Goal: Contribute content: Add original content to the website for others to see

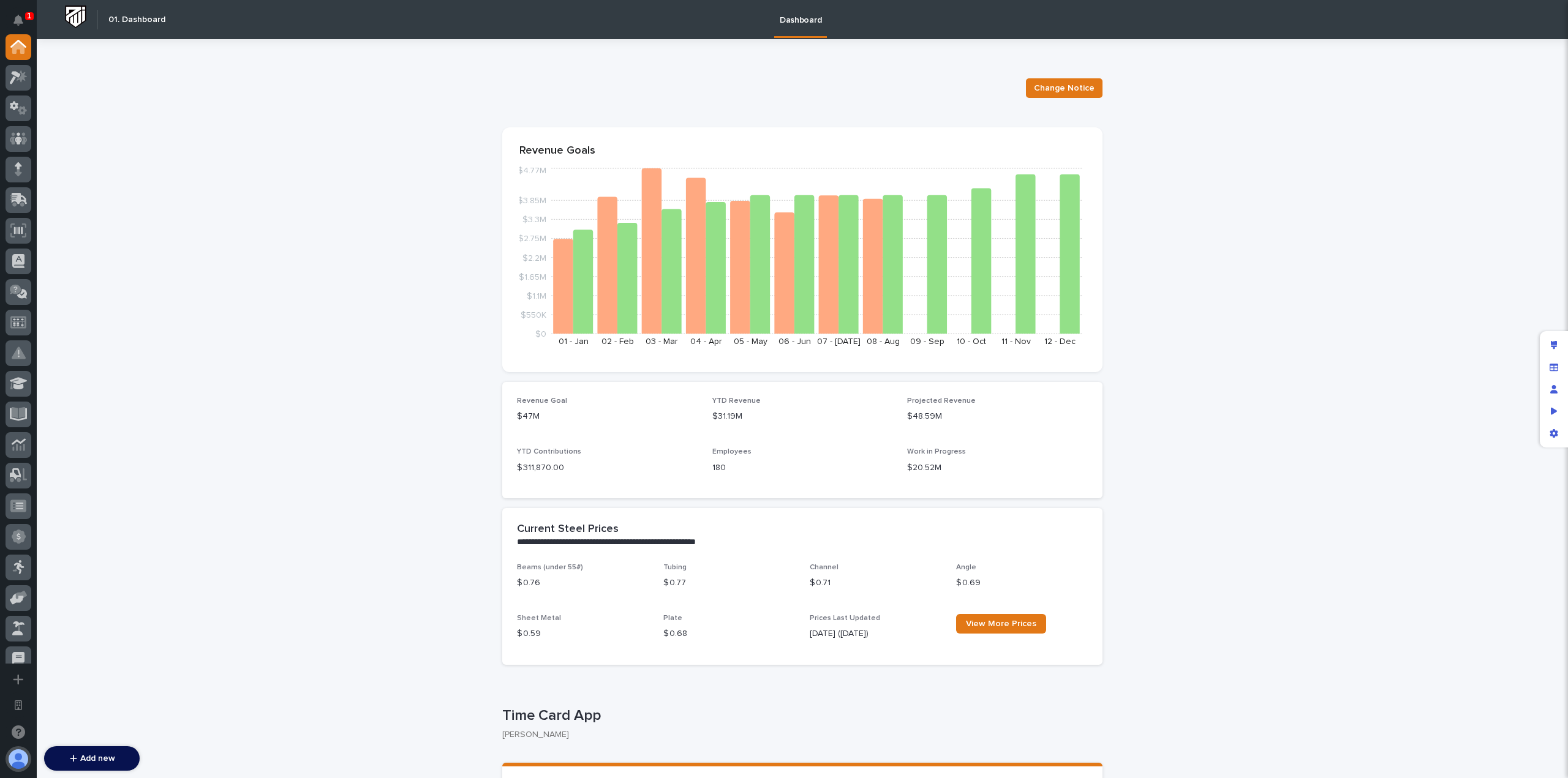
click at [22, 759] on button "button" at bounding box center [18, 759] width 26 height 26
click at [19, 705] on icon "Open workspace settings" at bounding box center [18, 705] width 7 height 9
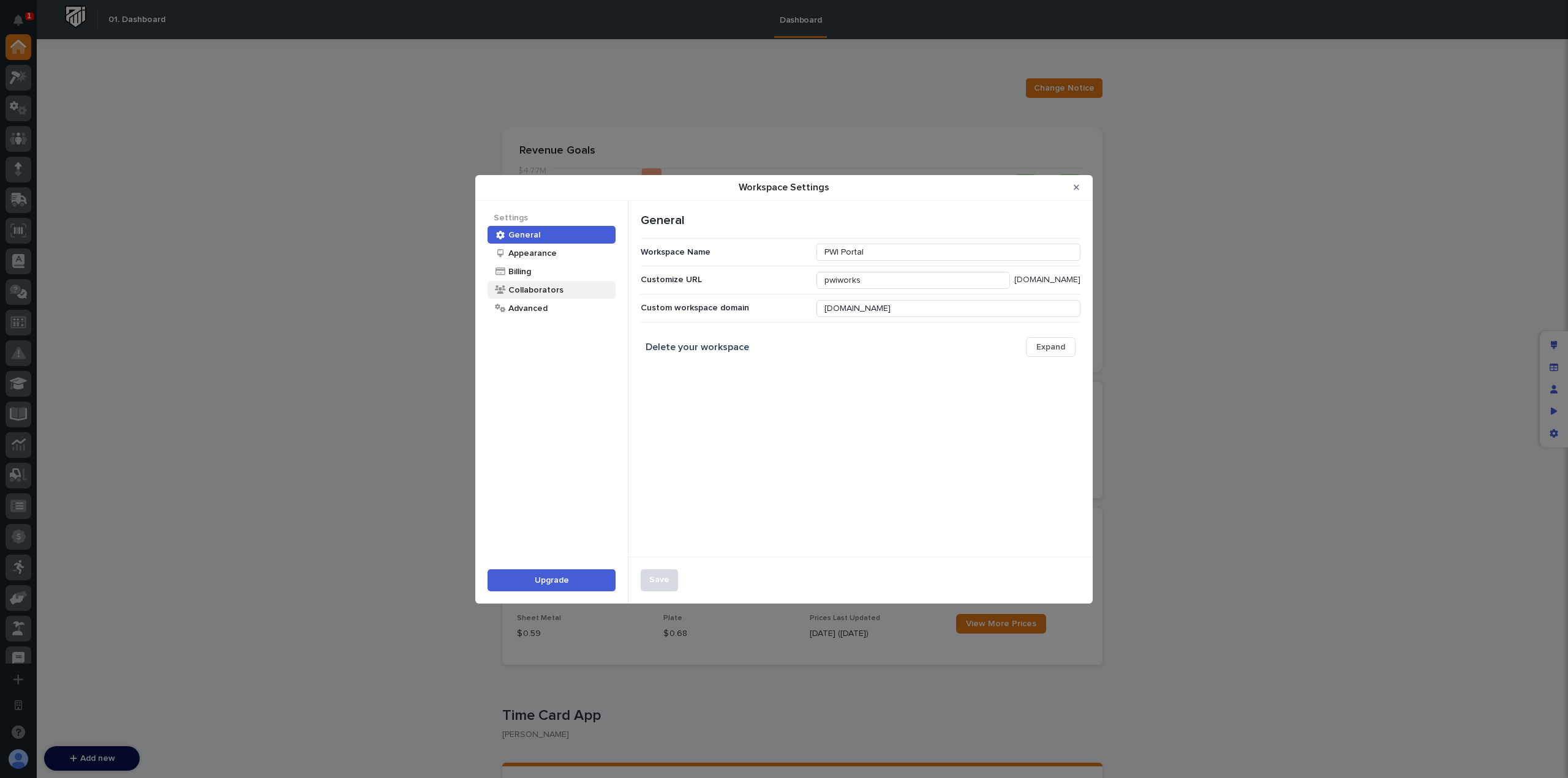
click at [562, 289] on div "Collaborators" at bounding box center [551, 290] width 128 height 18
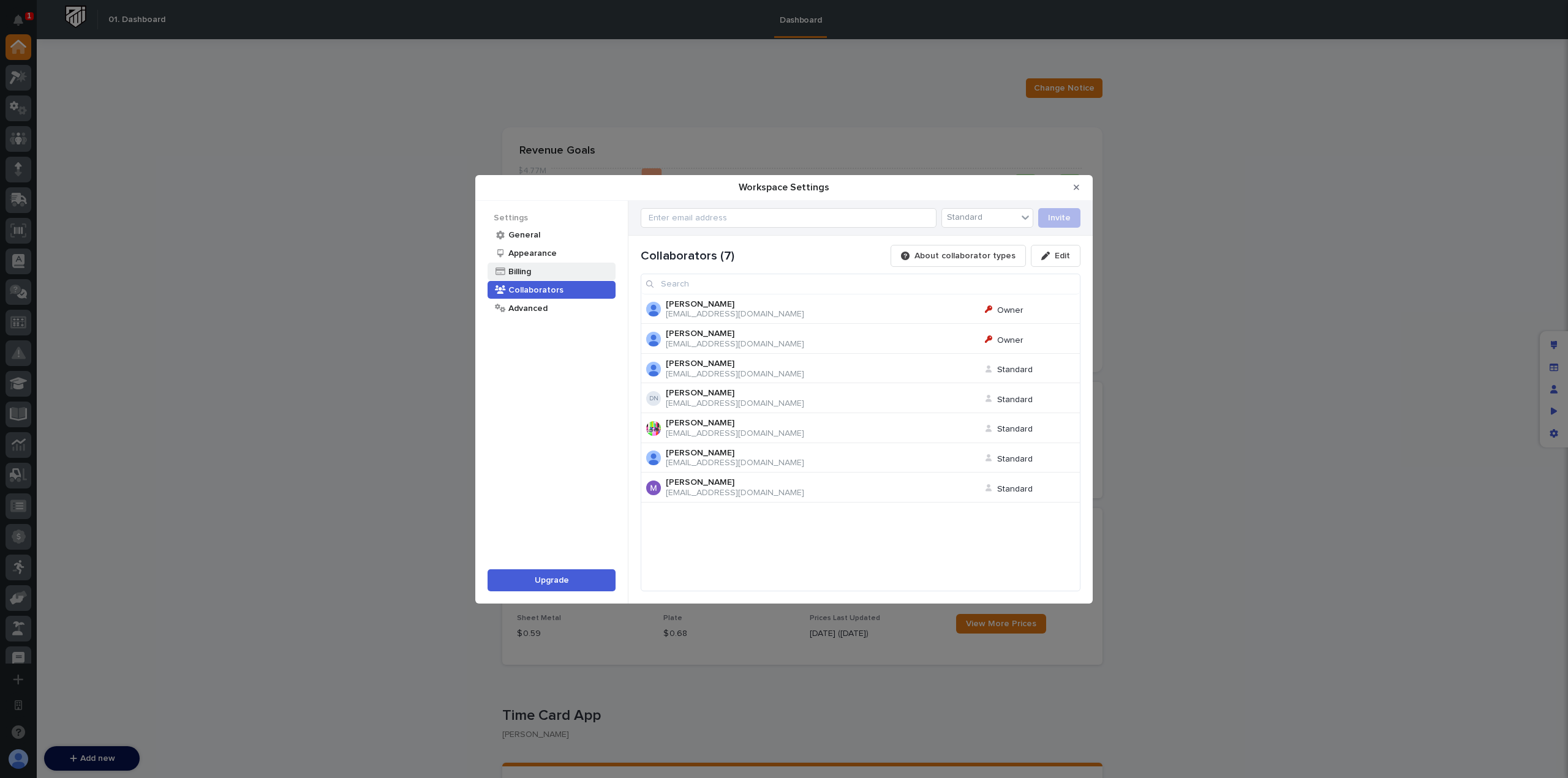
click at [580, 272] on div "Billing" at bounding box center [551, 272] width 128 height 18
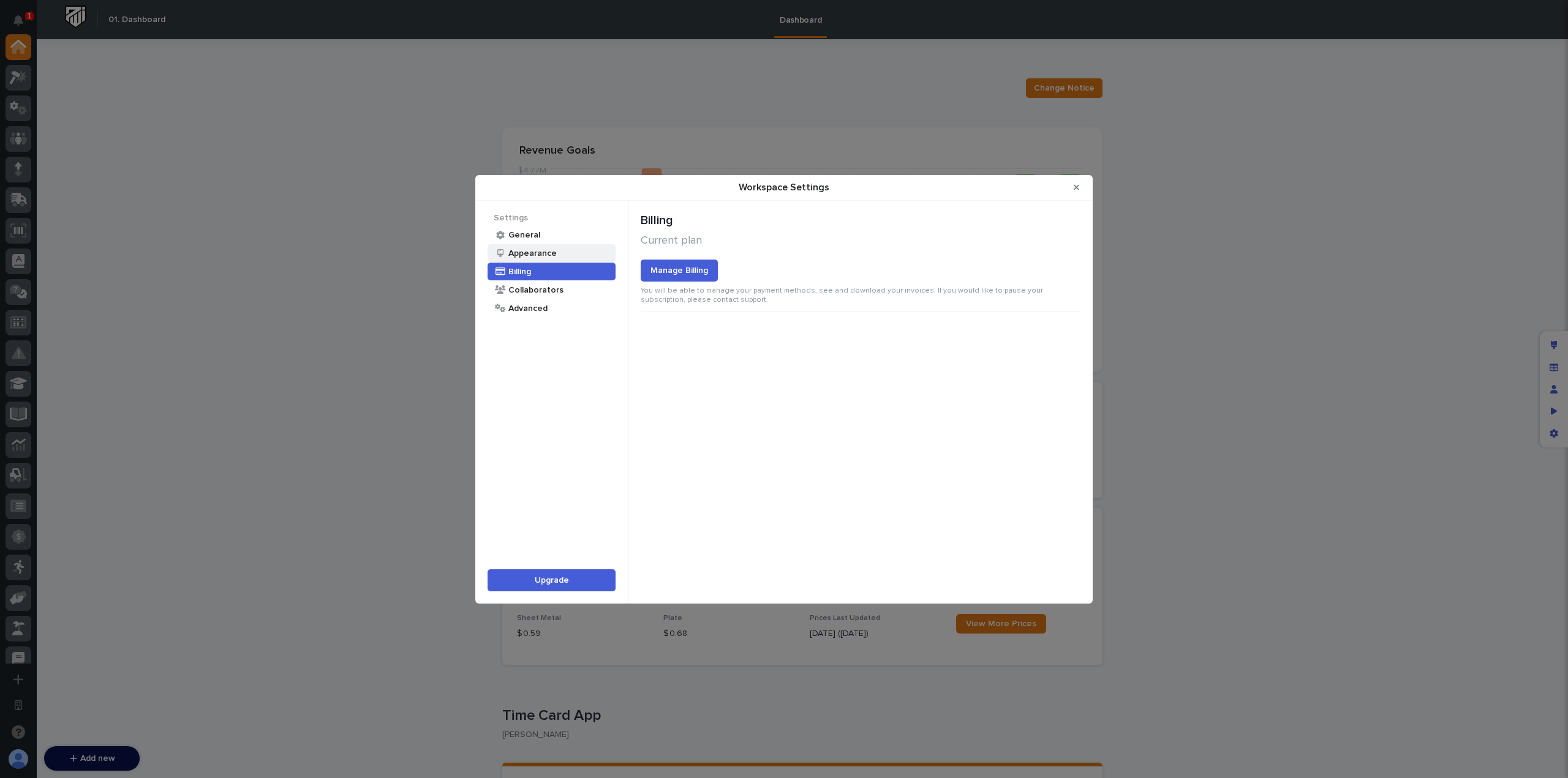
click at [584, 258] on div "Appearance" at bounding box center [551, 253] width 128 height 18
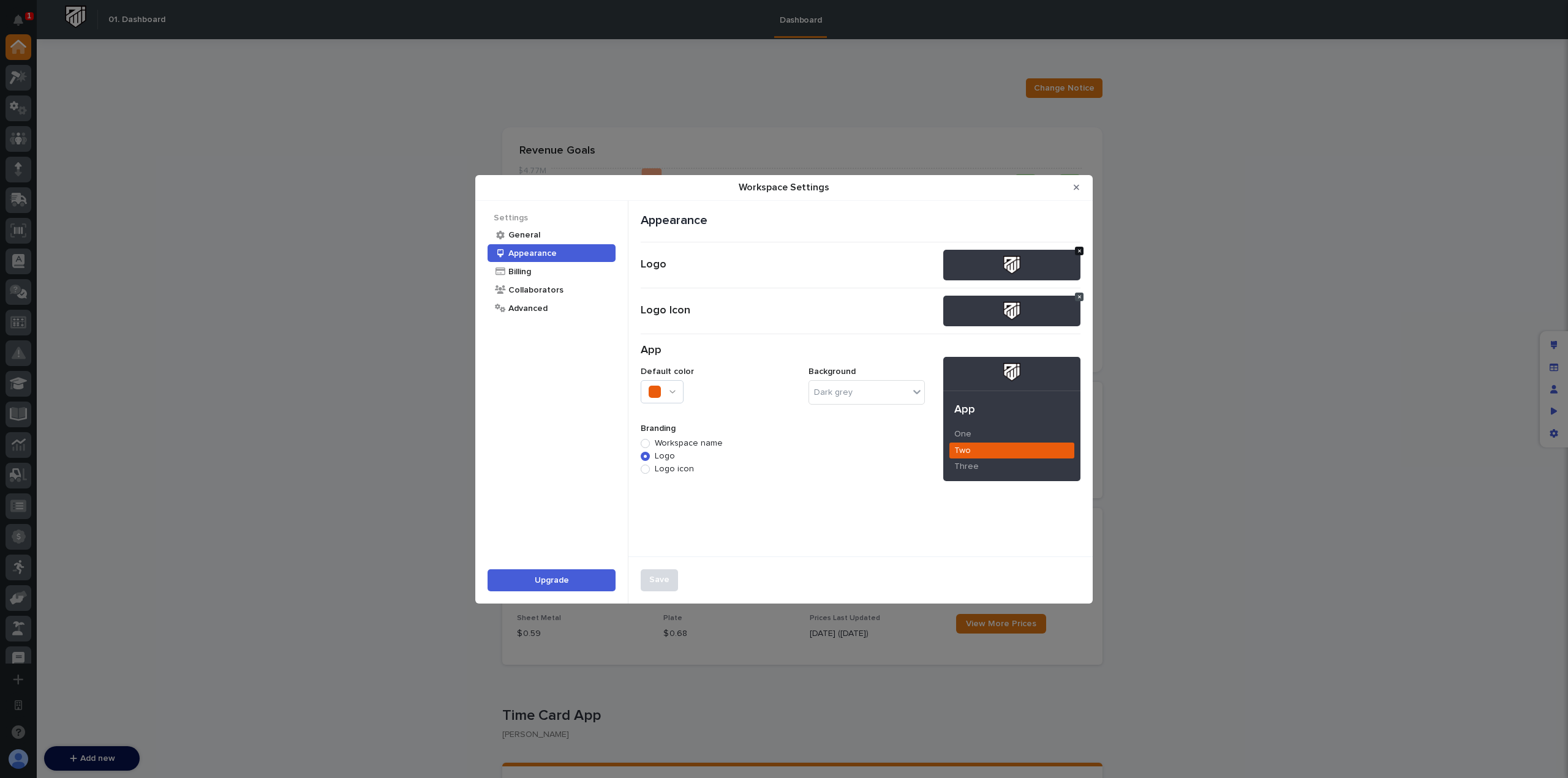
click at [1077, 251] on button "Workspace Settings" at bounding box center [1079, 251] width 9 height 9
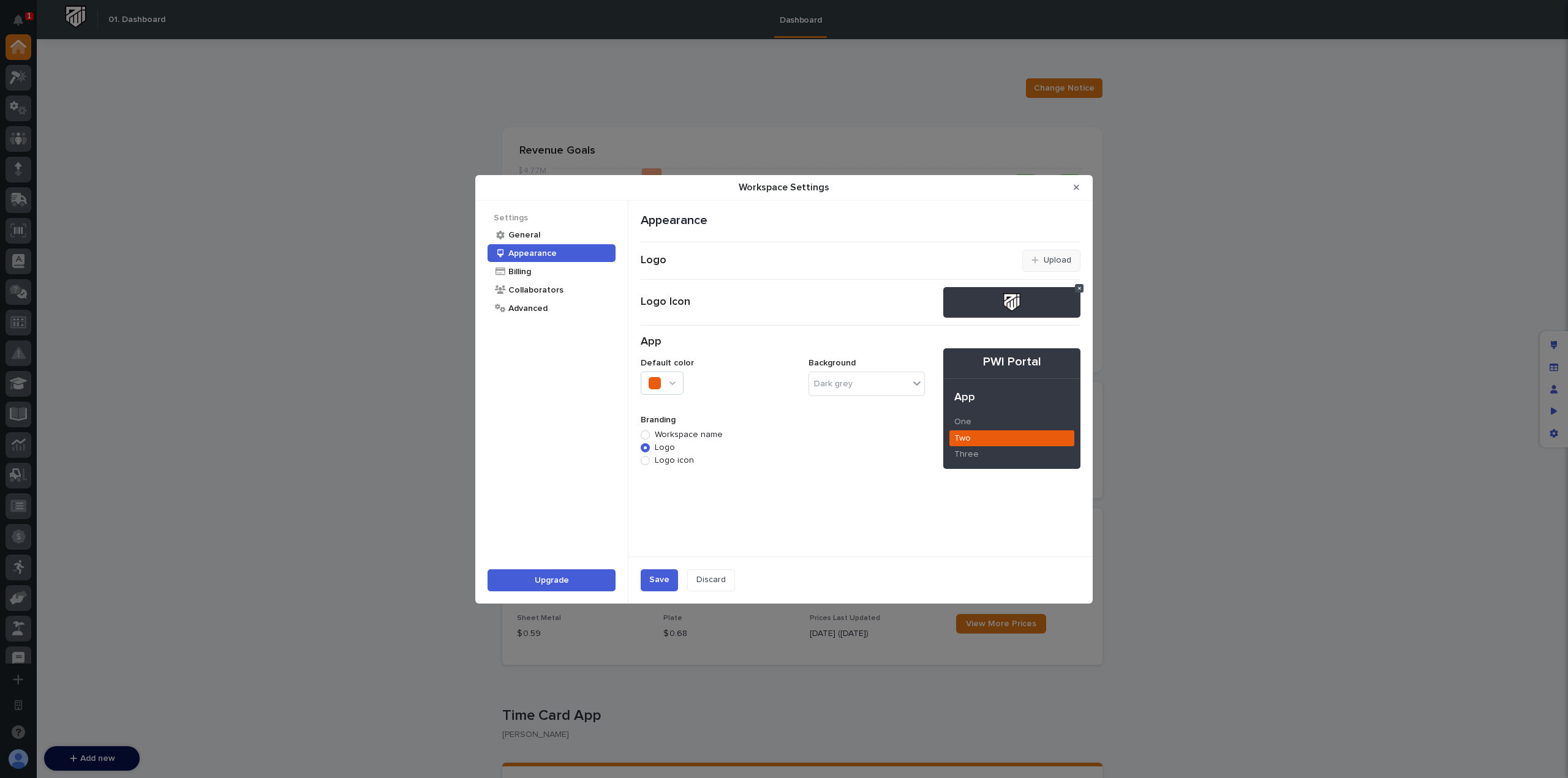
click at [1028, 255] on button "Upload" at bounding box center [1051, 261] width 58 height 22
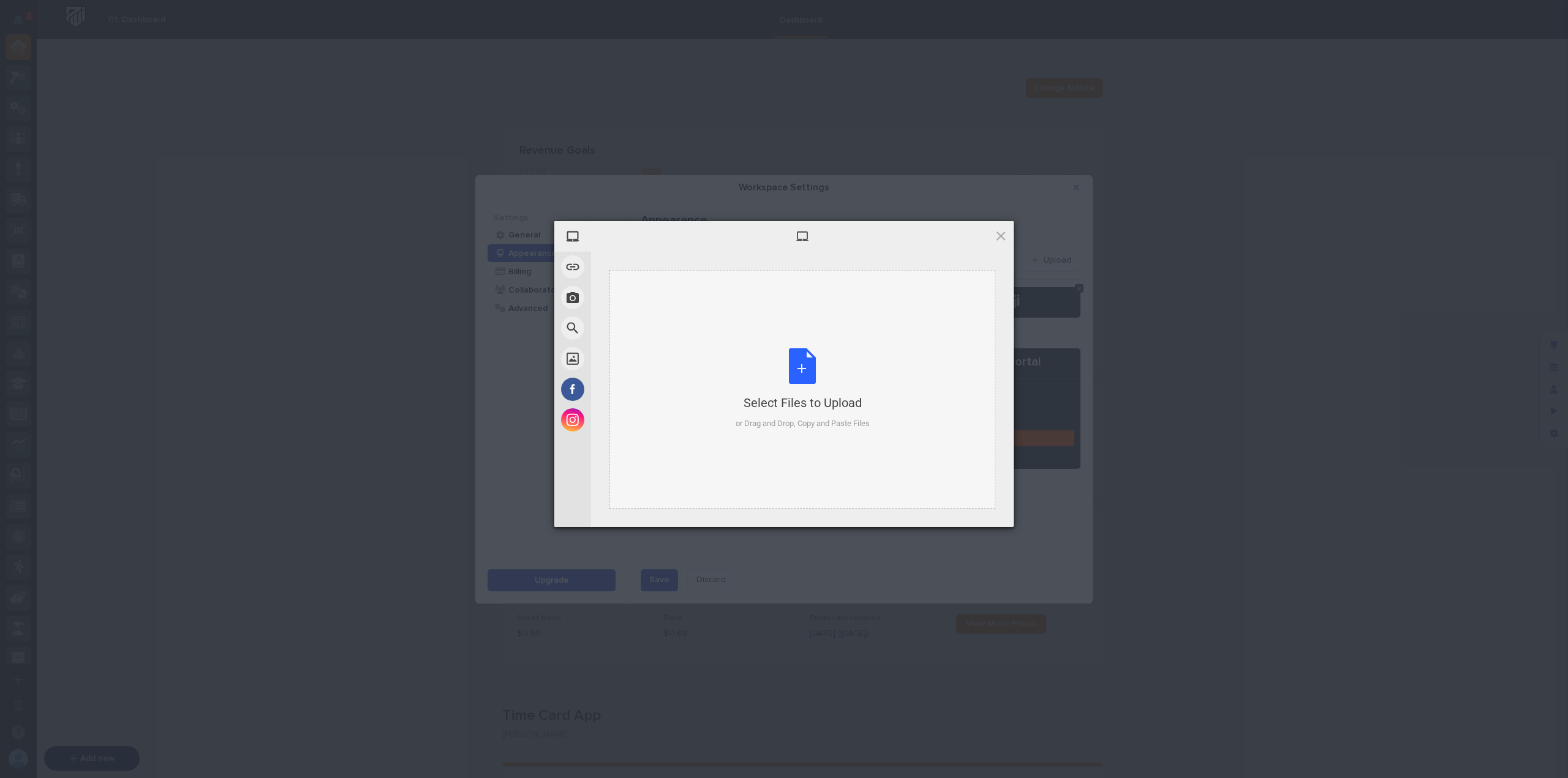
click at [767, 345] on div "Select Files to Upload or Drag and Drop, Copy and Paste Files" at bounding box center [802, 389] width 386 height 239
click at [988, 512] on span "Upload" at bounding box center [976, 510] width 62 height 23
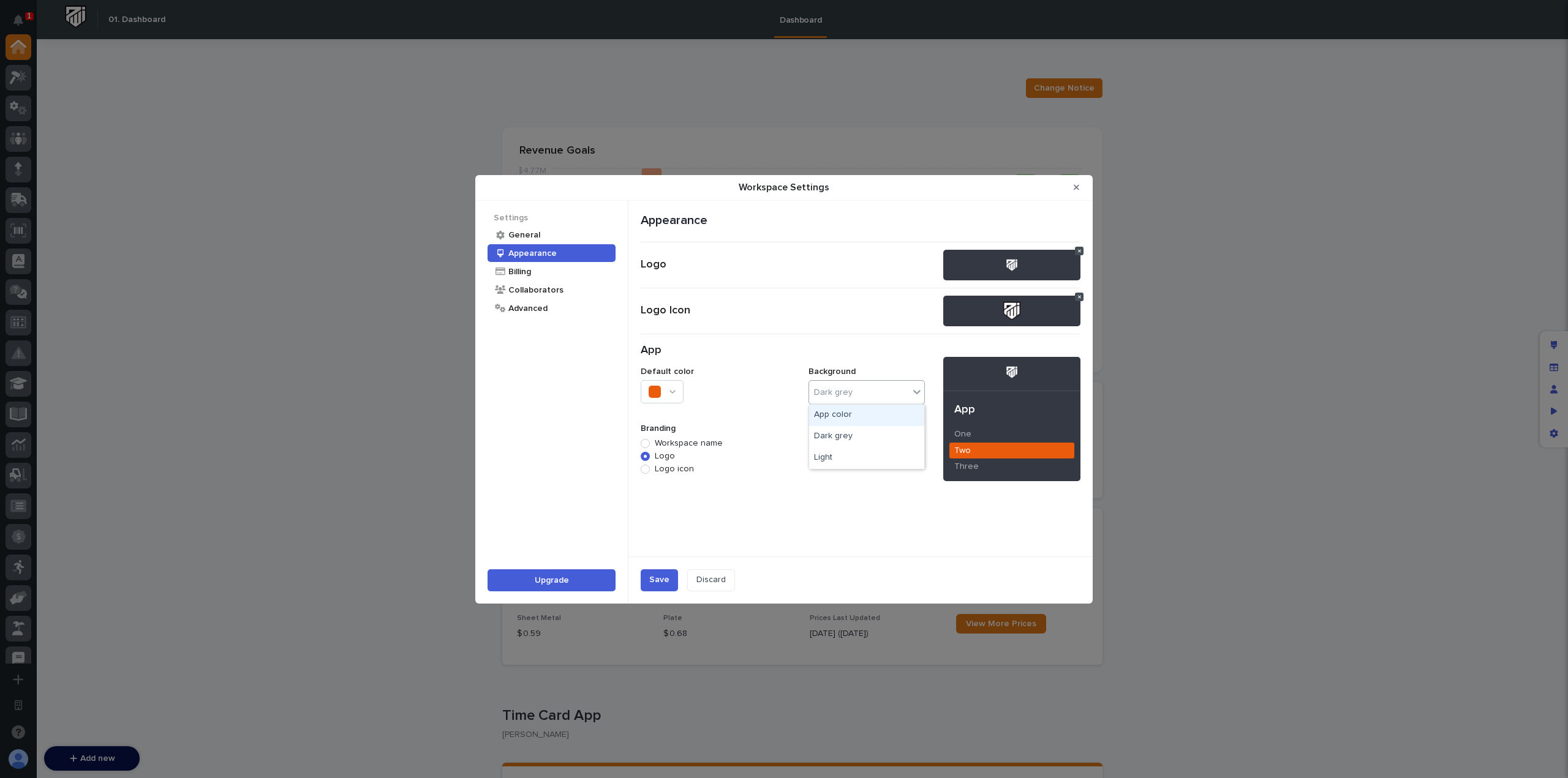
click at [869, 391] on div "Dark grey" at bounding box center [867, 392] width 117 height 24
click at [656, 578] on div "Save" at bounding box center [660, 579] width 20 height 10
click at [604, 581] on button "Upgrade" at bounding box center [551, 580] width 128 height 22
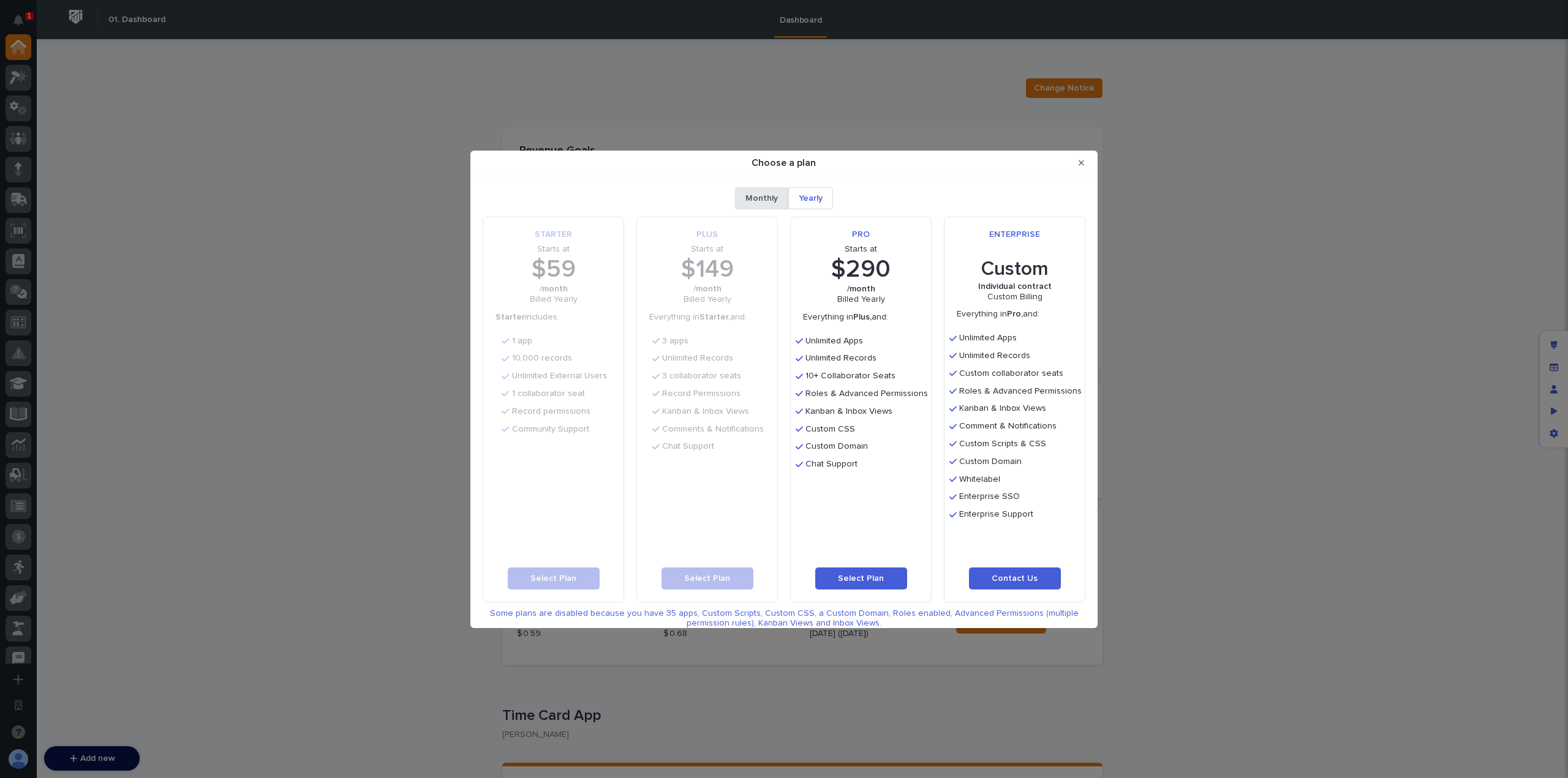
scroll to position [2, 0]
click at [1012, 574] on span "Contact Us" at bounding box center [1015, 578] width 46 height 9
click at [1085, 162] on button "Close Modal" at bounding box center [1081, 163] width 20 height 20
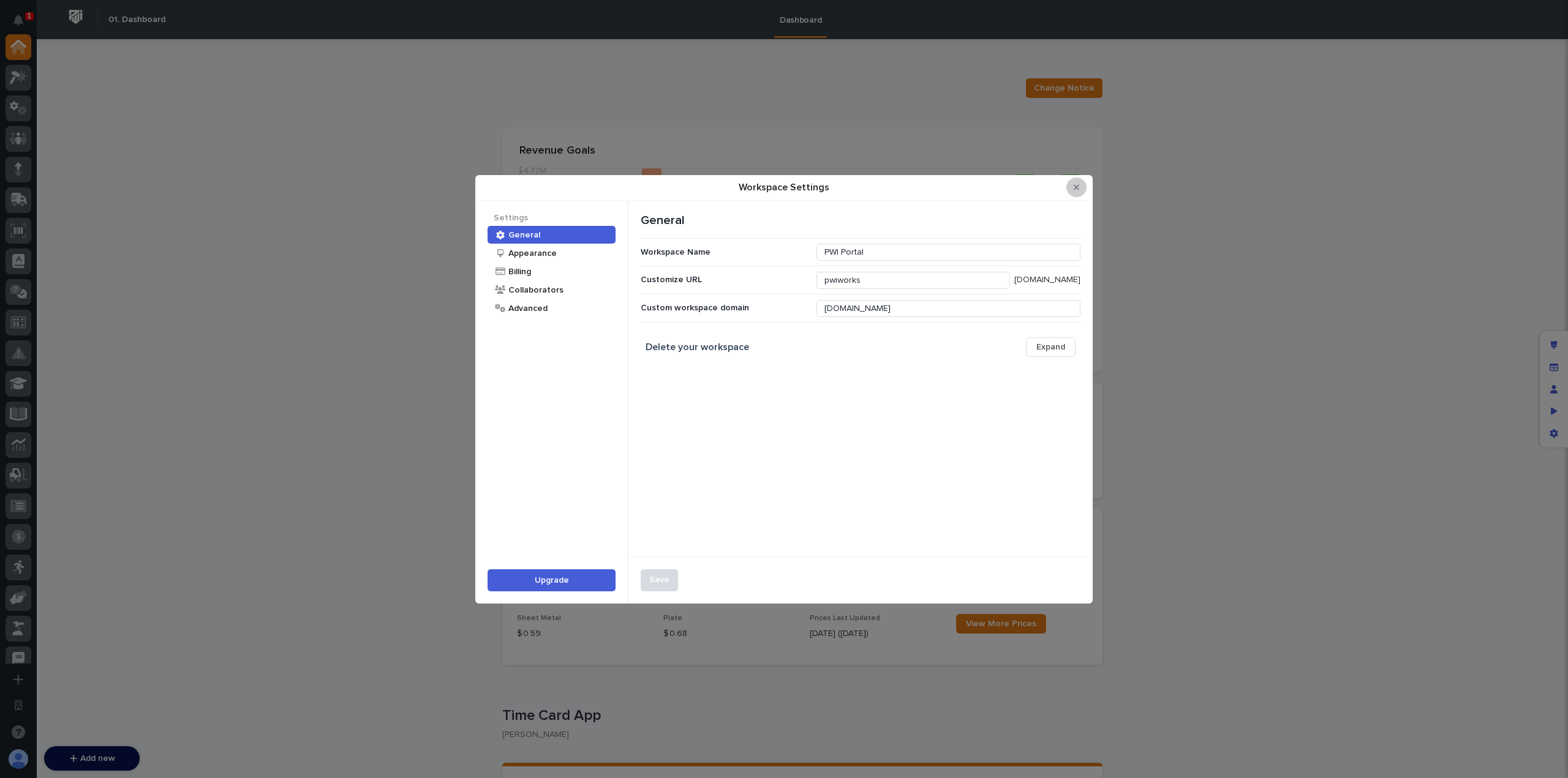
click at [1079, 193] on button "Close Modal" at bounding box center [1077, 187] width 20 height 20
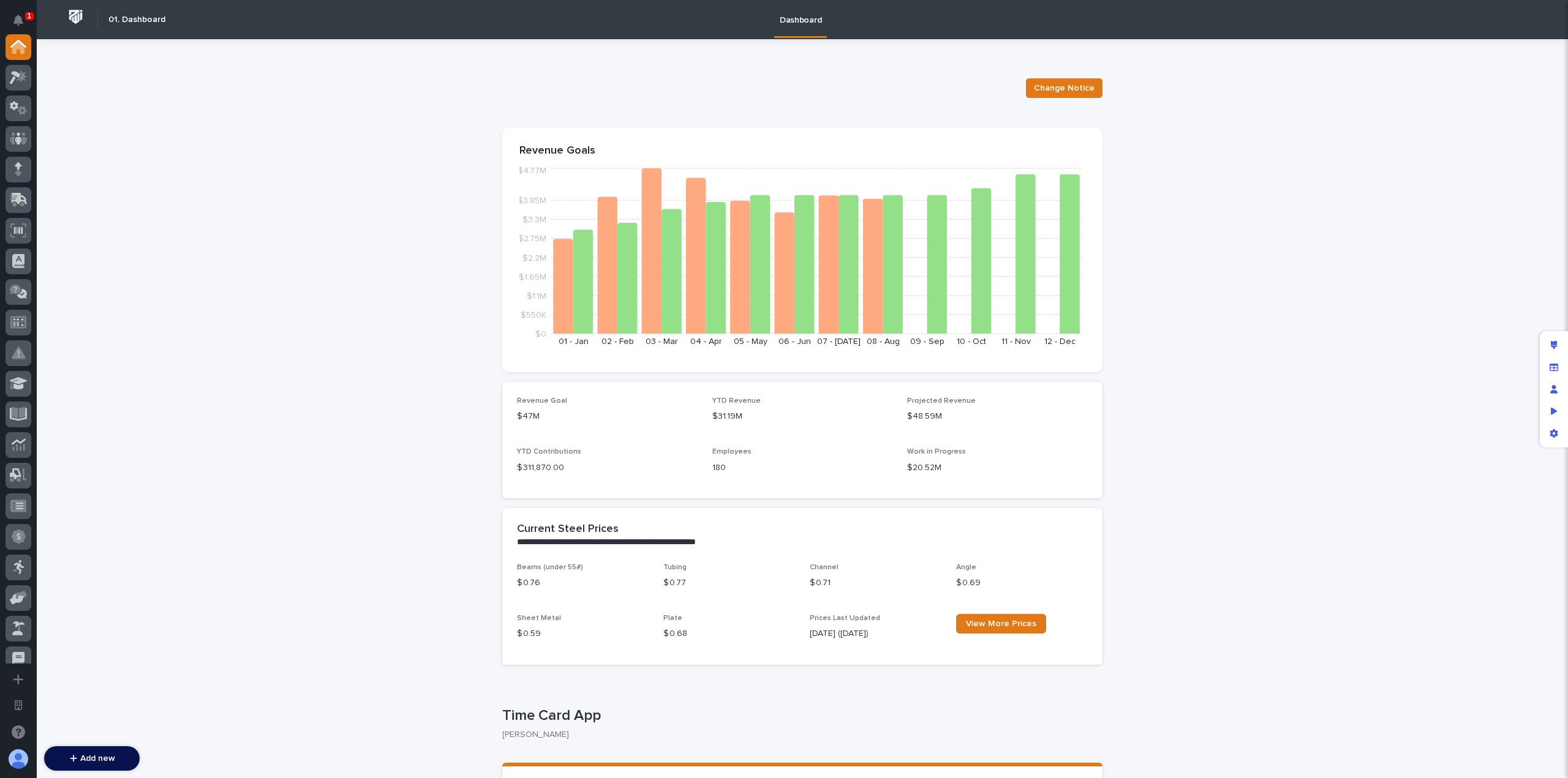
click at [28, 12] on p "1" at bounding box center [29, 16] width 4 height 9
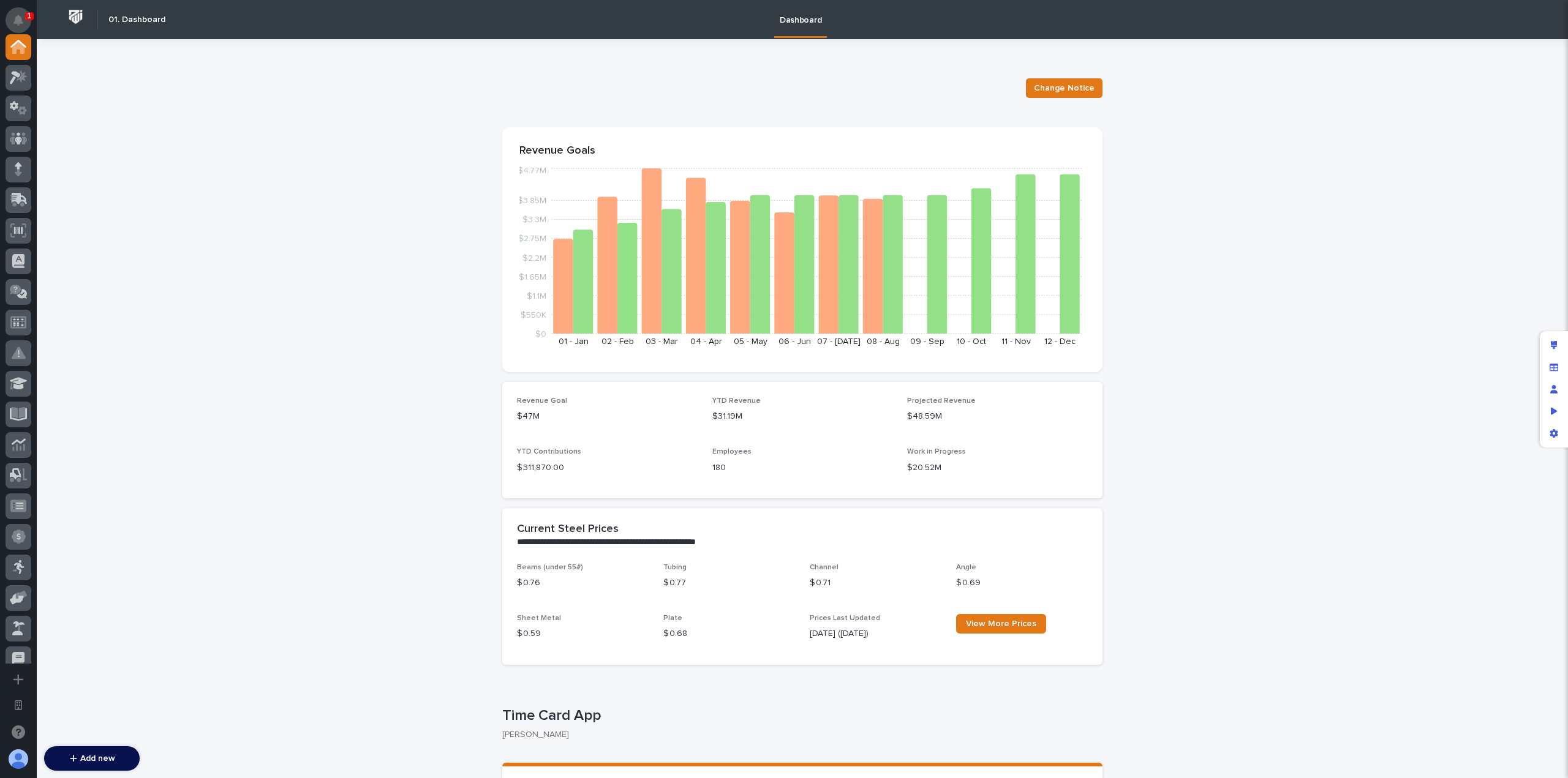
click at [16, 19] on icon "Notifications" at bounding box center [18, 20] width 9 height 11
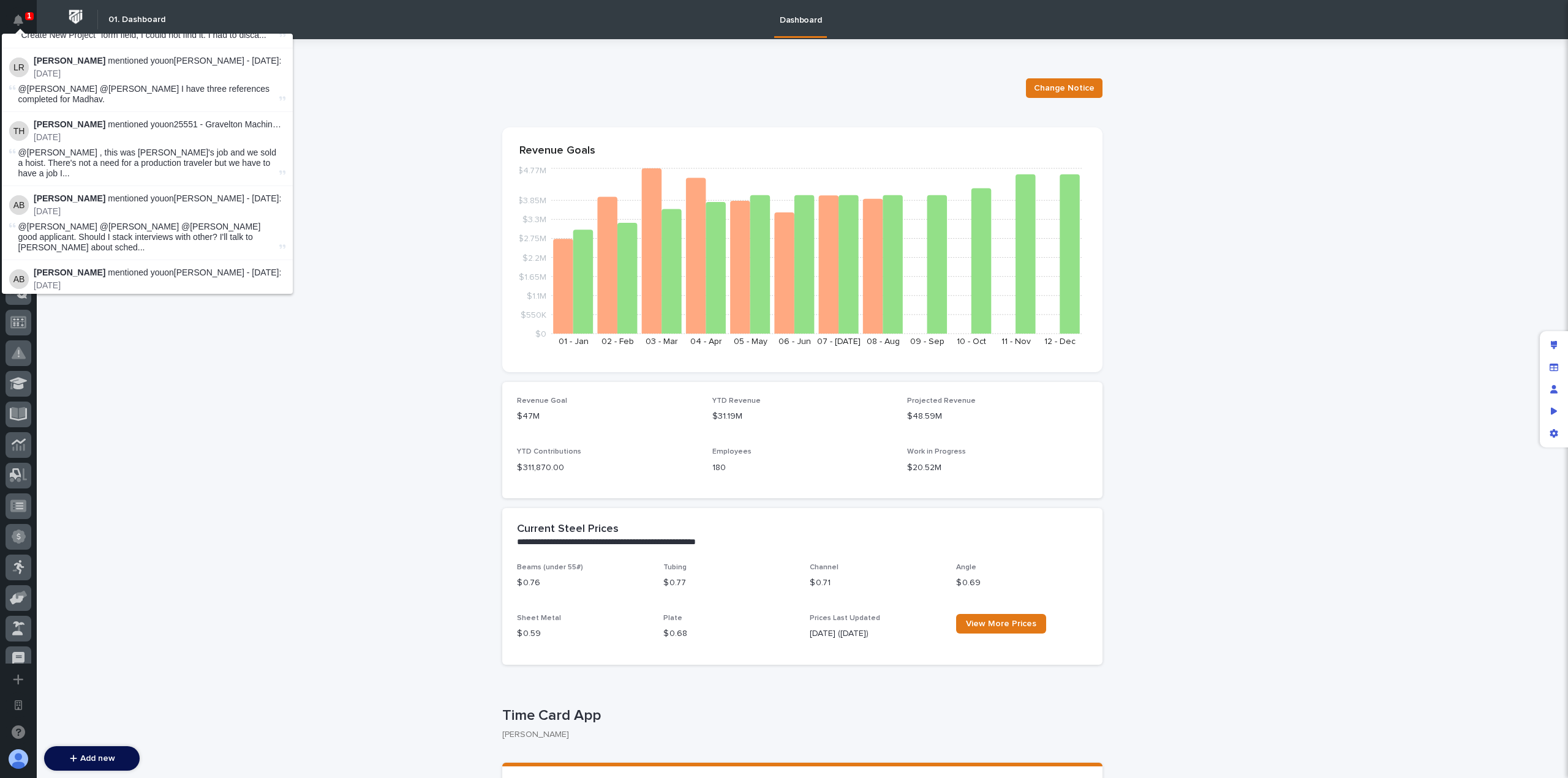
scroll to position [634, 0]
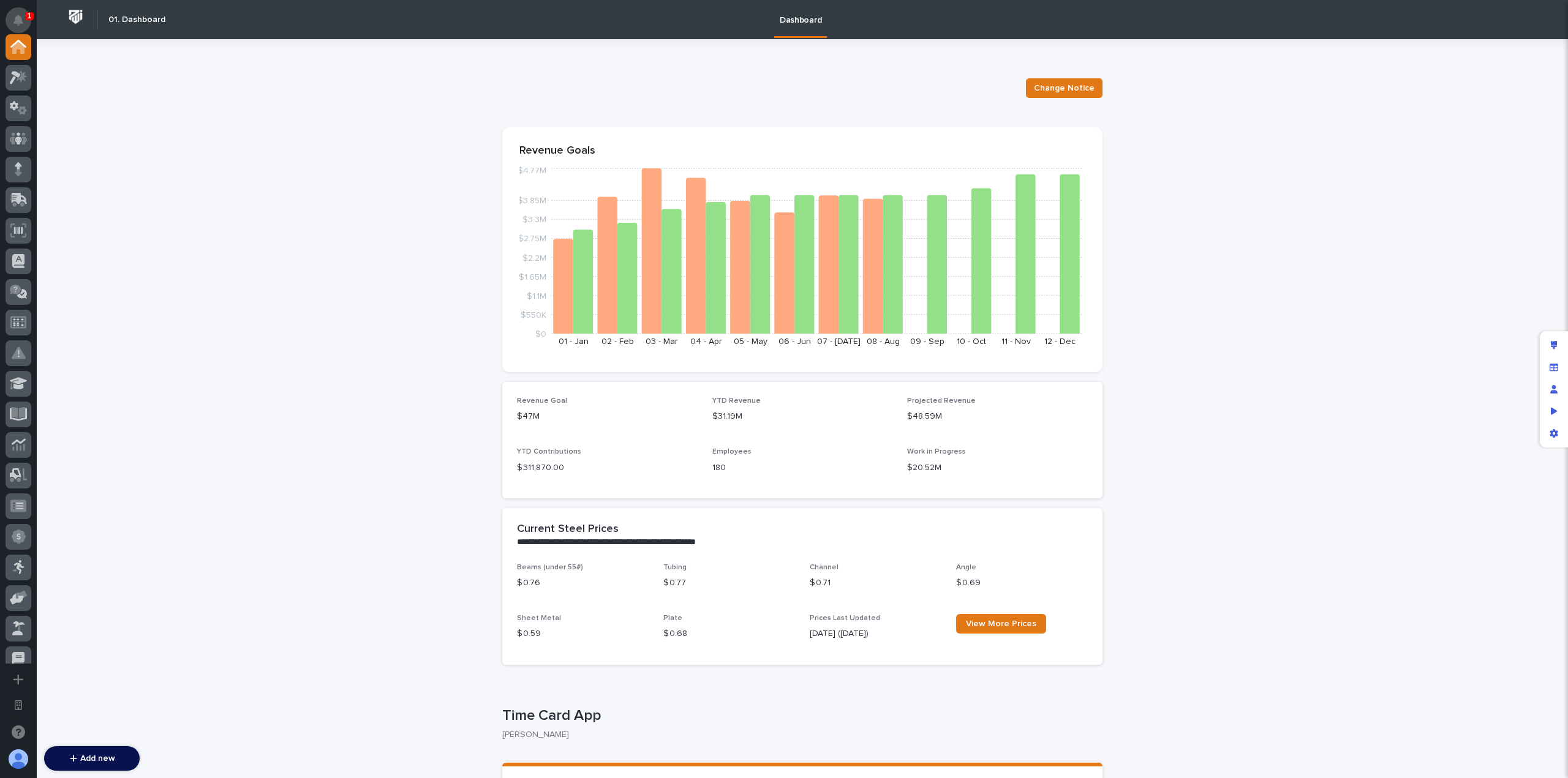
click at [23, 22] on button "Notifications" at bounding box center [18, 20] width 26 height 26
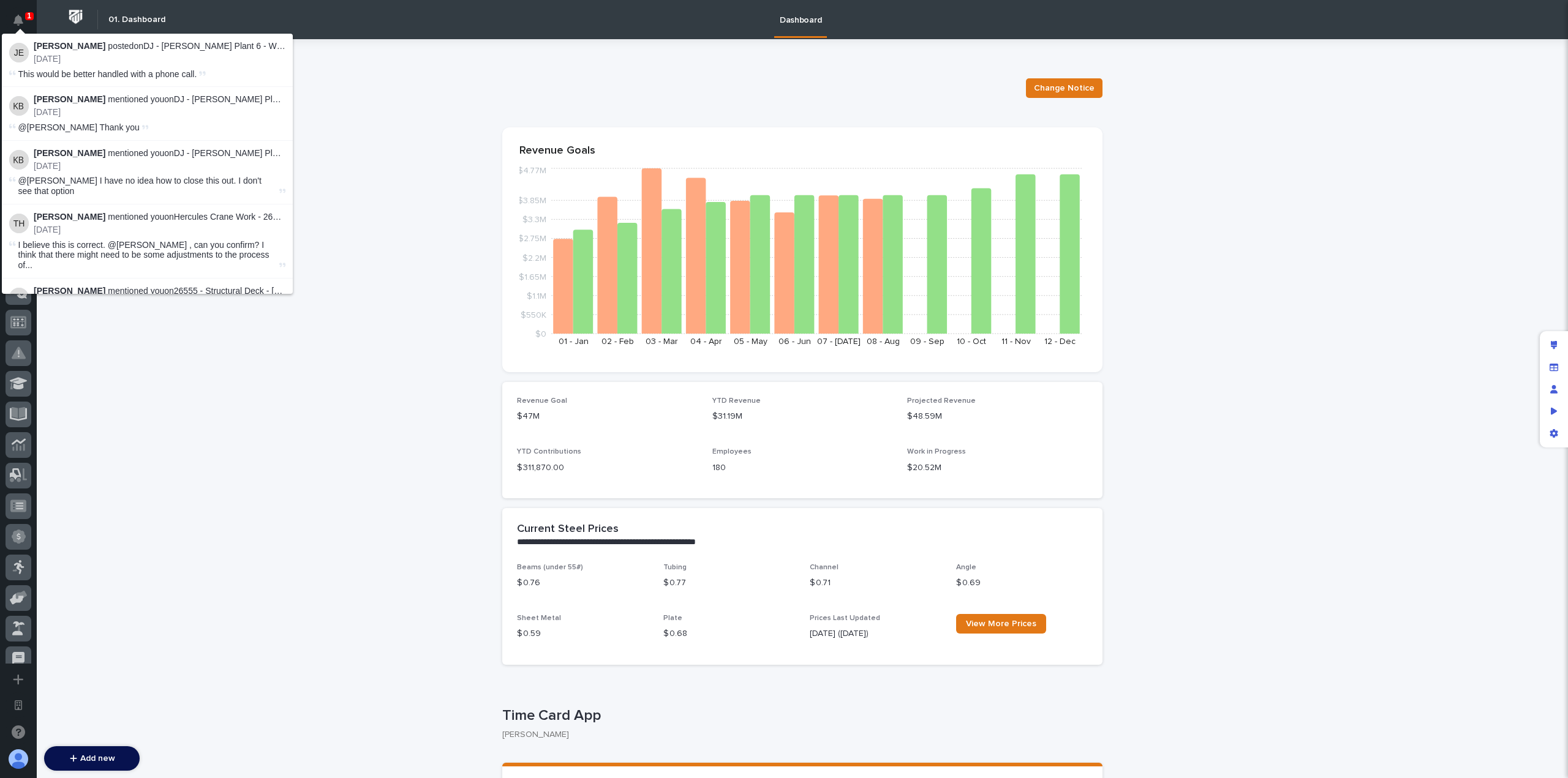
click at [91, 49] on strong "Jack Erickson" at bounding box center [70, 46] width 72 height 9
click at [22, 56] on img at bounding box center [19, 52] width 20 height 20
click at [28, 83] on li "Jack Erickson posted on DJ - Brinkley Plant 6 - WP Telescoping Guard Rail : 2 m…" at bounding box center [147, 60] width 291 height 54
click at [62, 112] on p "2 months ago" at bounding box center [159, 112] width 252 height 10
click at [96, 173] on li "Ken Bajdek mentioned you on DJ - Brinkley Plant 6 - WP Telescoping Guard Rail :…" at bounding box center [147, 173] width 291 height 64
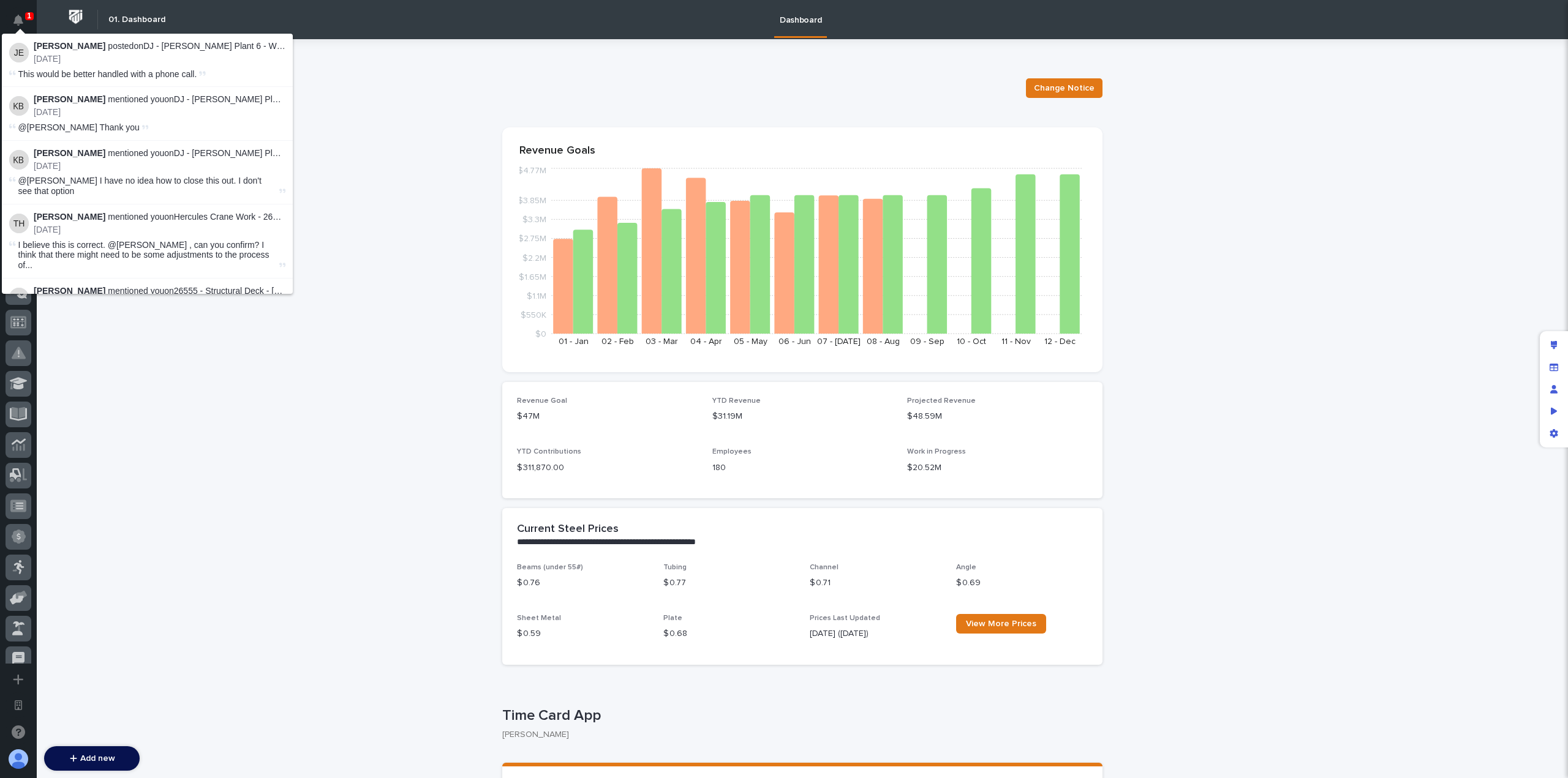
drag, startPoint x: 101, startPoint y: 194, endPoint x: 94, endPoint y: 238, distance: 44.6
click at [100, 207] on div "Jack Erickson posted on DJ - Brinkley Plant 6 - WP Telescoping Guard Rail : 2 m…" at bounding box center [147, 164] width 291 height 260
click at [92, 247] on span "I believe this is correct. @Jeff Miller , can you confirm? I think that there m…" at bounding box center [147, 255] width 258 height 30
drag, startPoint x: 92, startPoint y: 247, endPoint x: 192, endPoint y: 239, distance: 100.3
click at [92, 247] on span "I believe this is correct. @Jeff Miller , can you confirm? I think that there m…" at bounding box center [147, 255] width 258 height 30
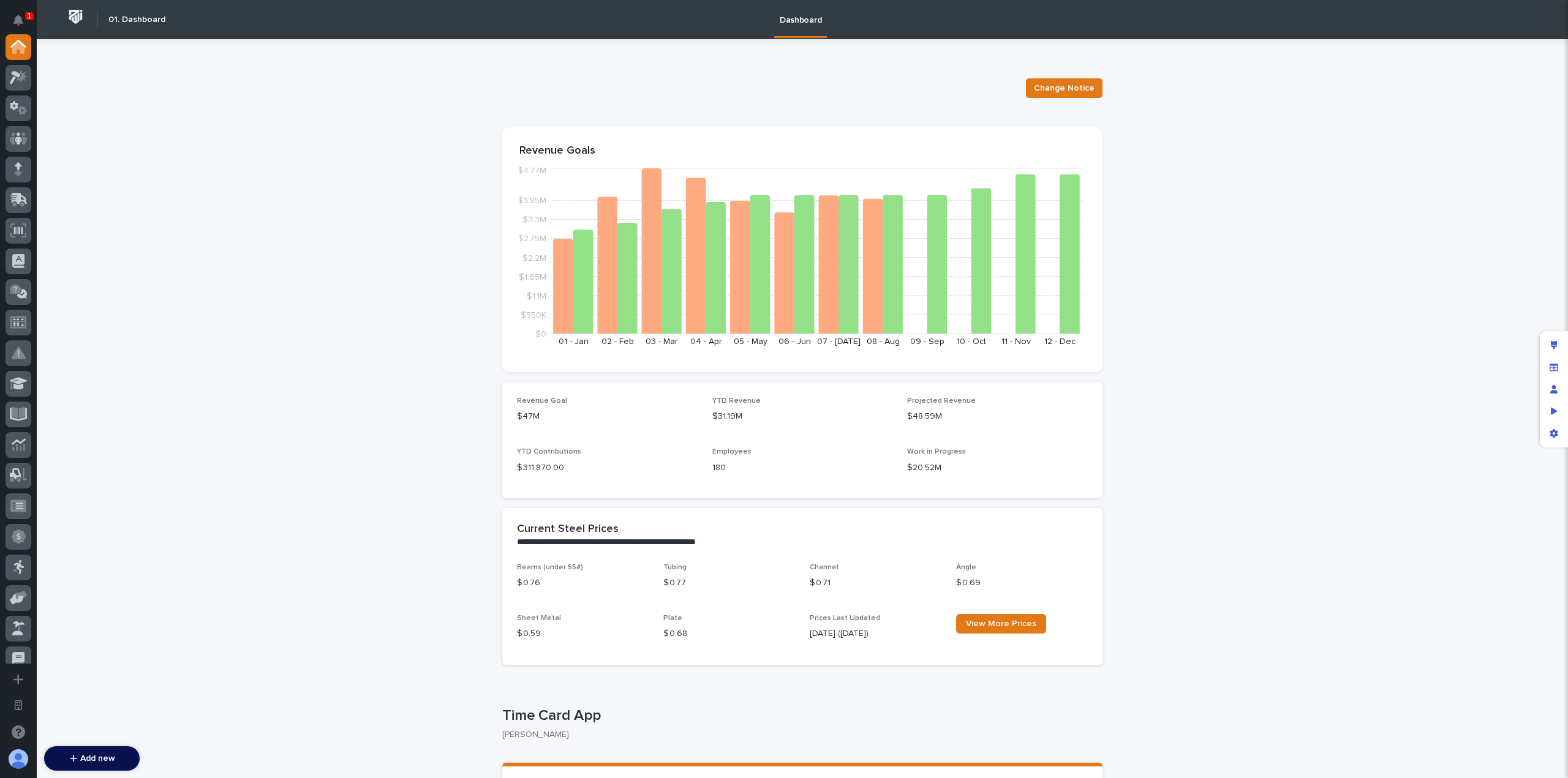
click at [18, 384] on icon at bounding box center [18, 384] width 18 height 14
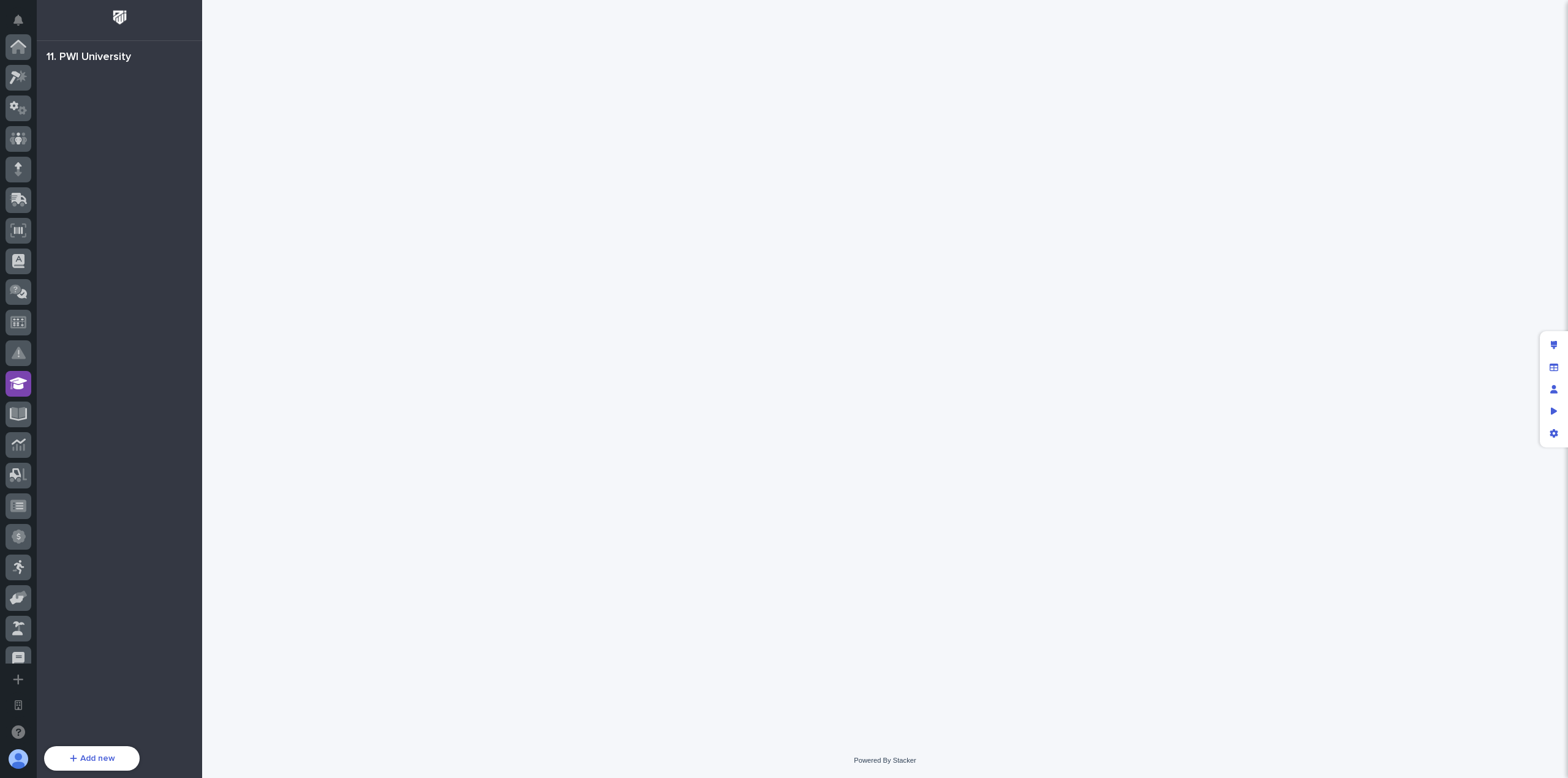
scroll to position [337, 0]
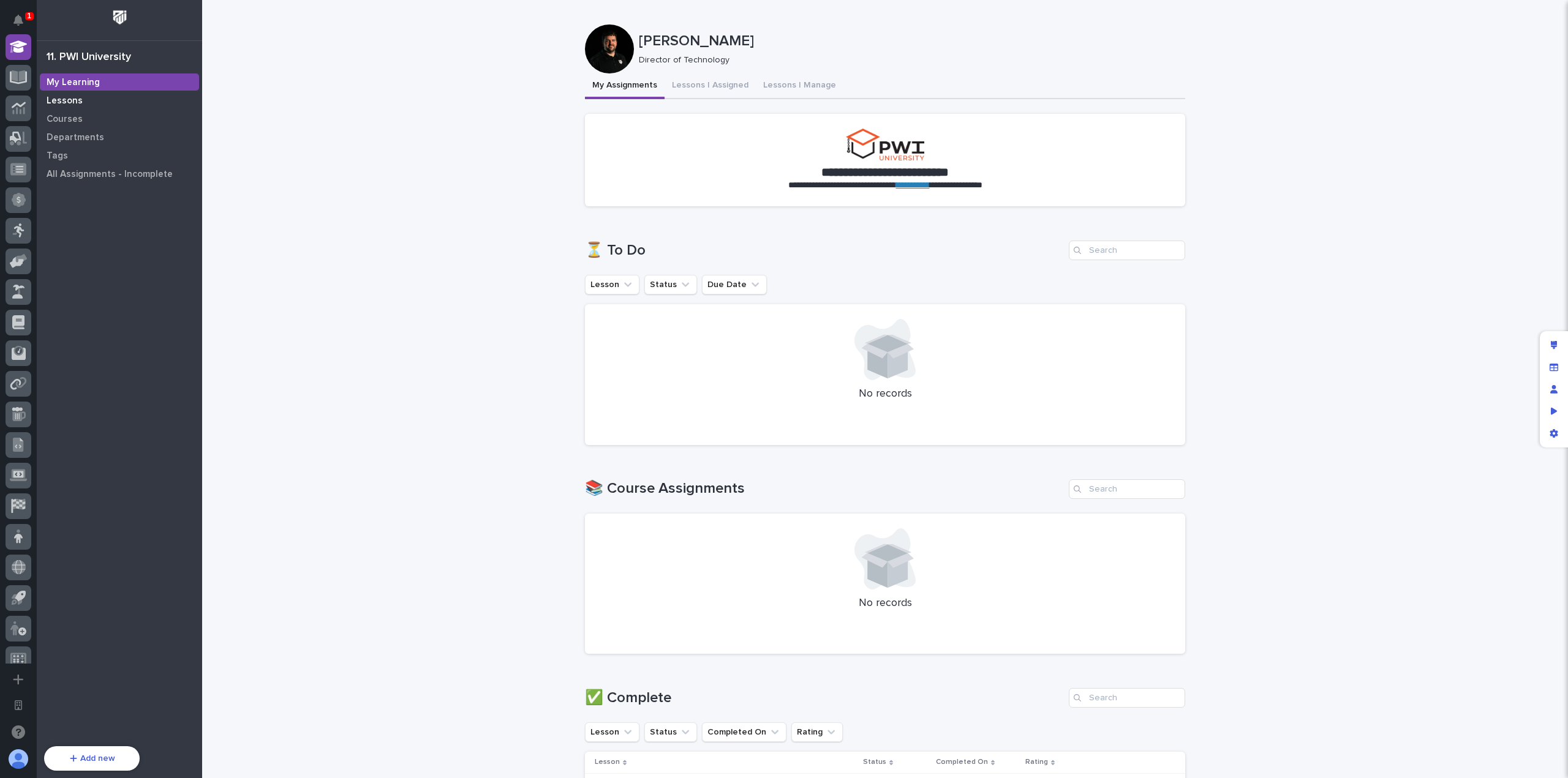
click at [87, 105] on div "Lessons" at bounding box center [119, 100] width 159 height 17
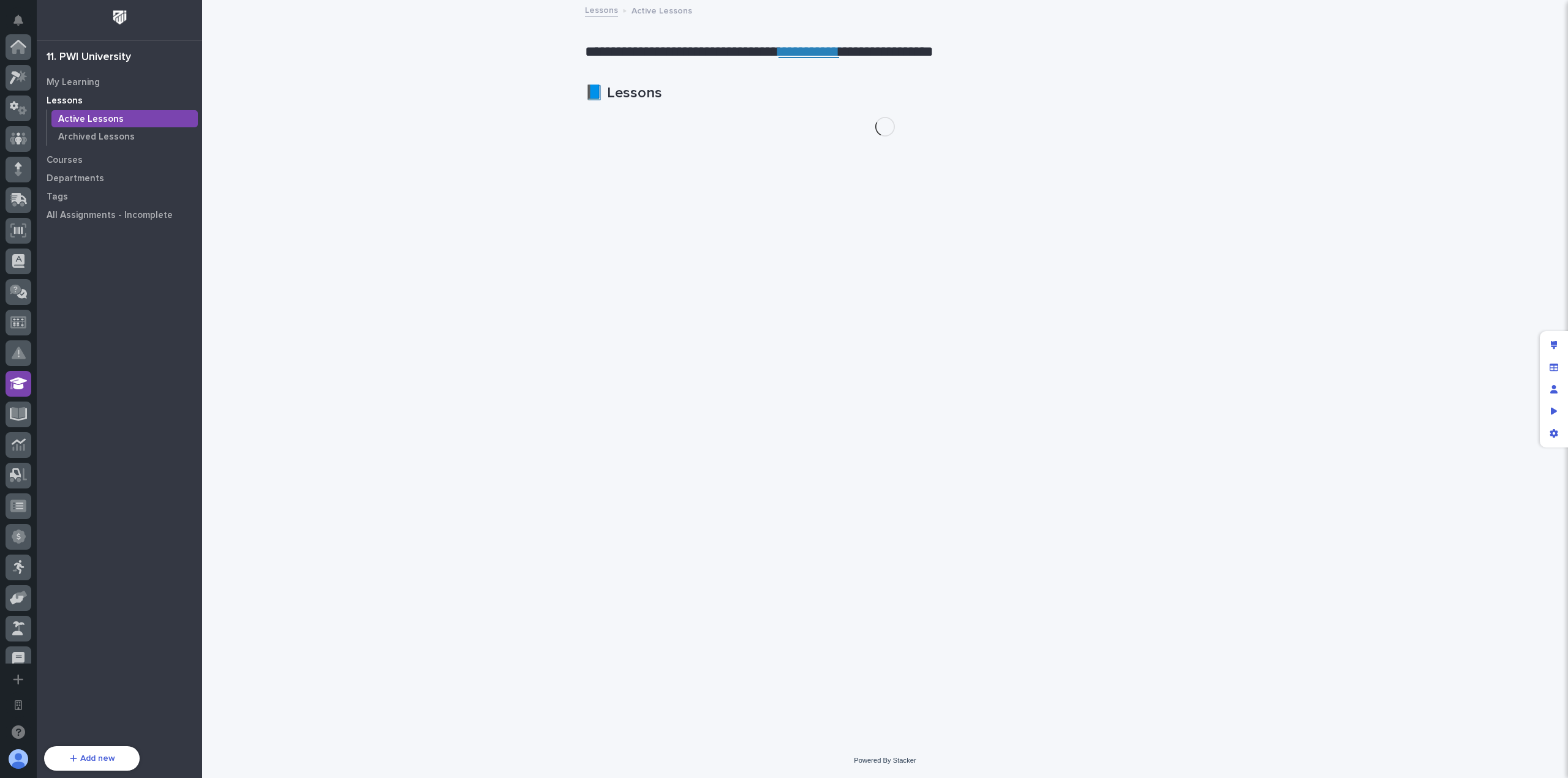
scroll to position [337, 0]
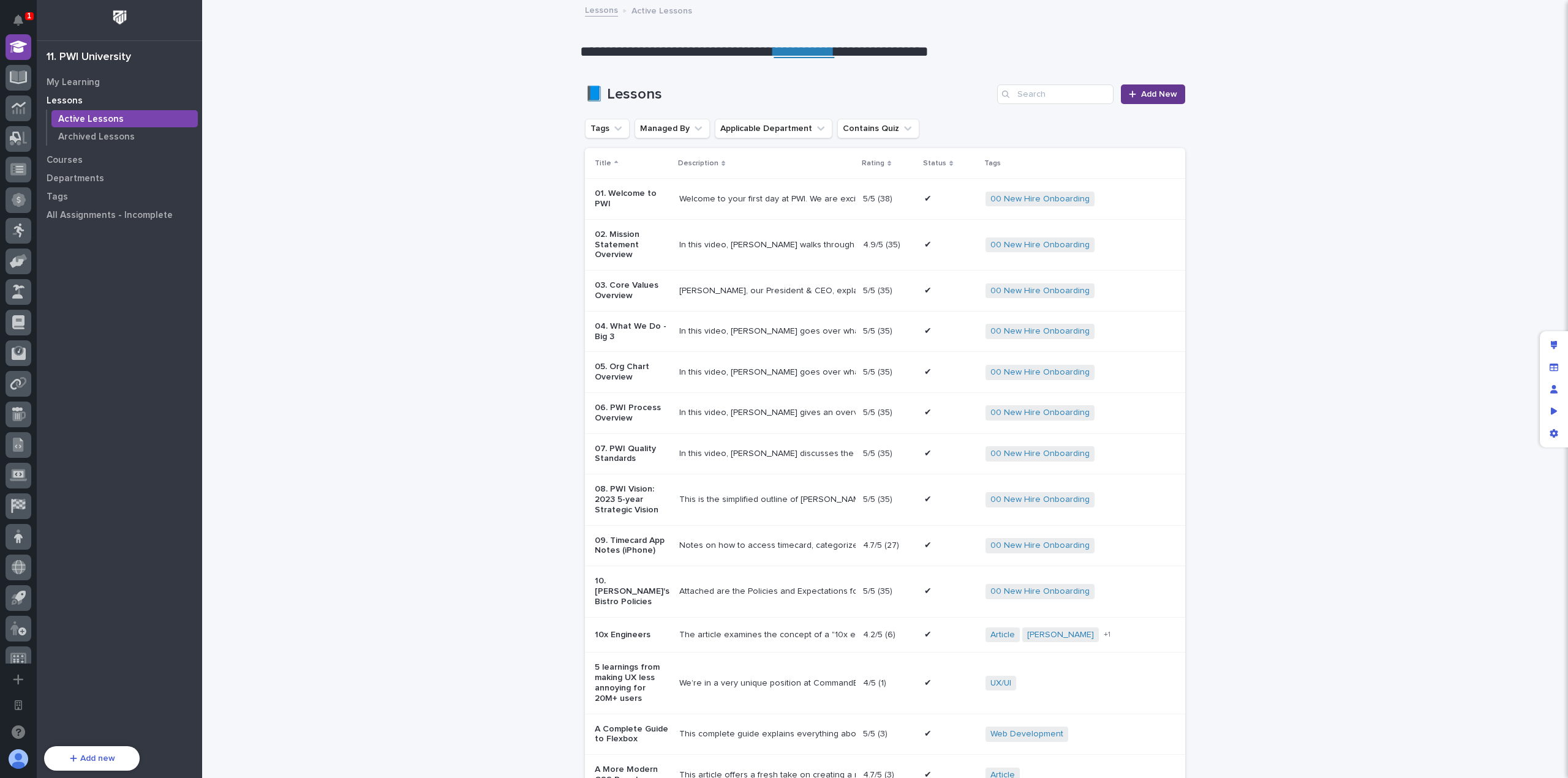
click at [1149, 91] on span "Add New" at bounding box center [1159, 94] width 36 height 9
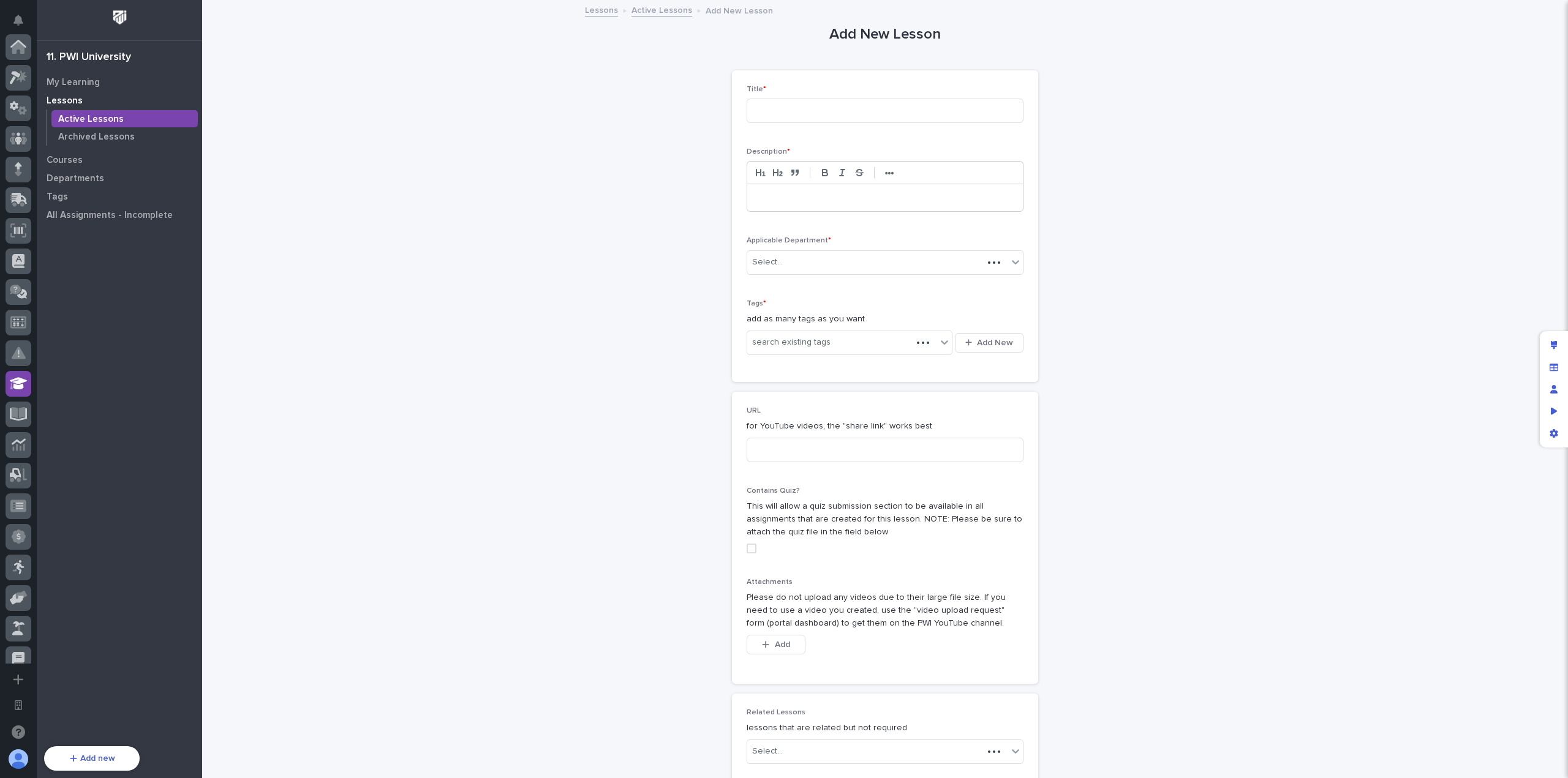
scroll to position [337, 0]
click at [830, 104] on input at bounding box center [885, 110] width 277 height 24
click at [889, 200] on p at bounding box center [885, 198] width 258 height 12
click at [927, 112] on input "Linear: Linking Commit Messages to Linear Ticket" at bounding box center [885, 110] width 277 height 24
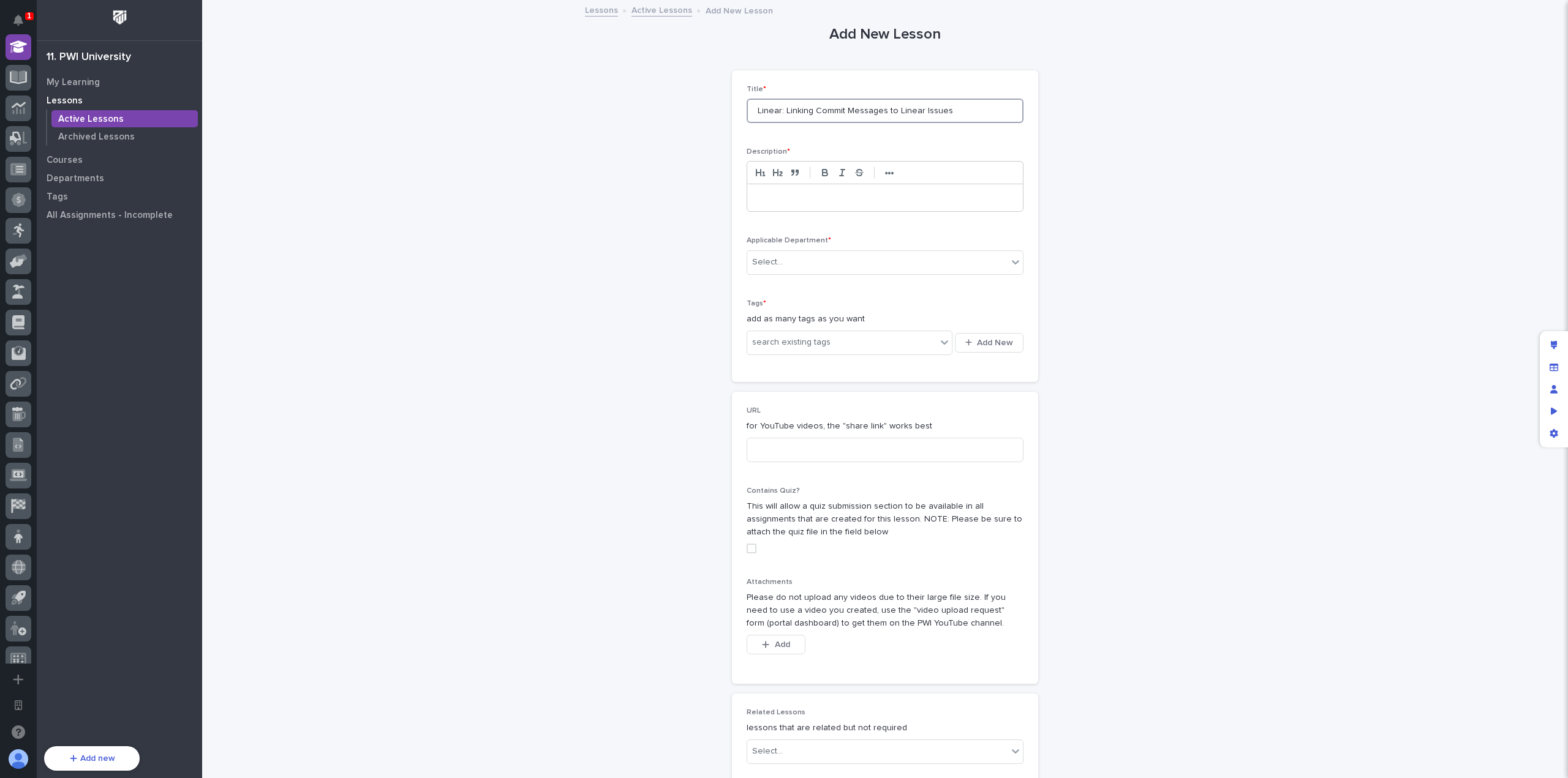
type input "Linear: Linking Commit Messages to Linear Issues"
click at [904, 185] on div at bounding box center [885, 198] width 276 height 27
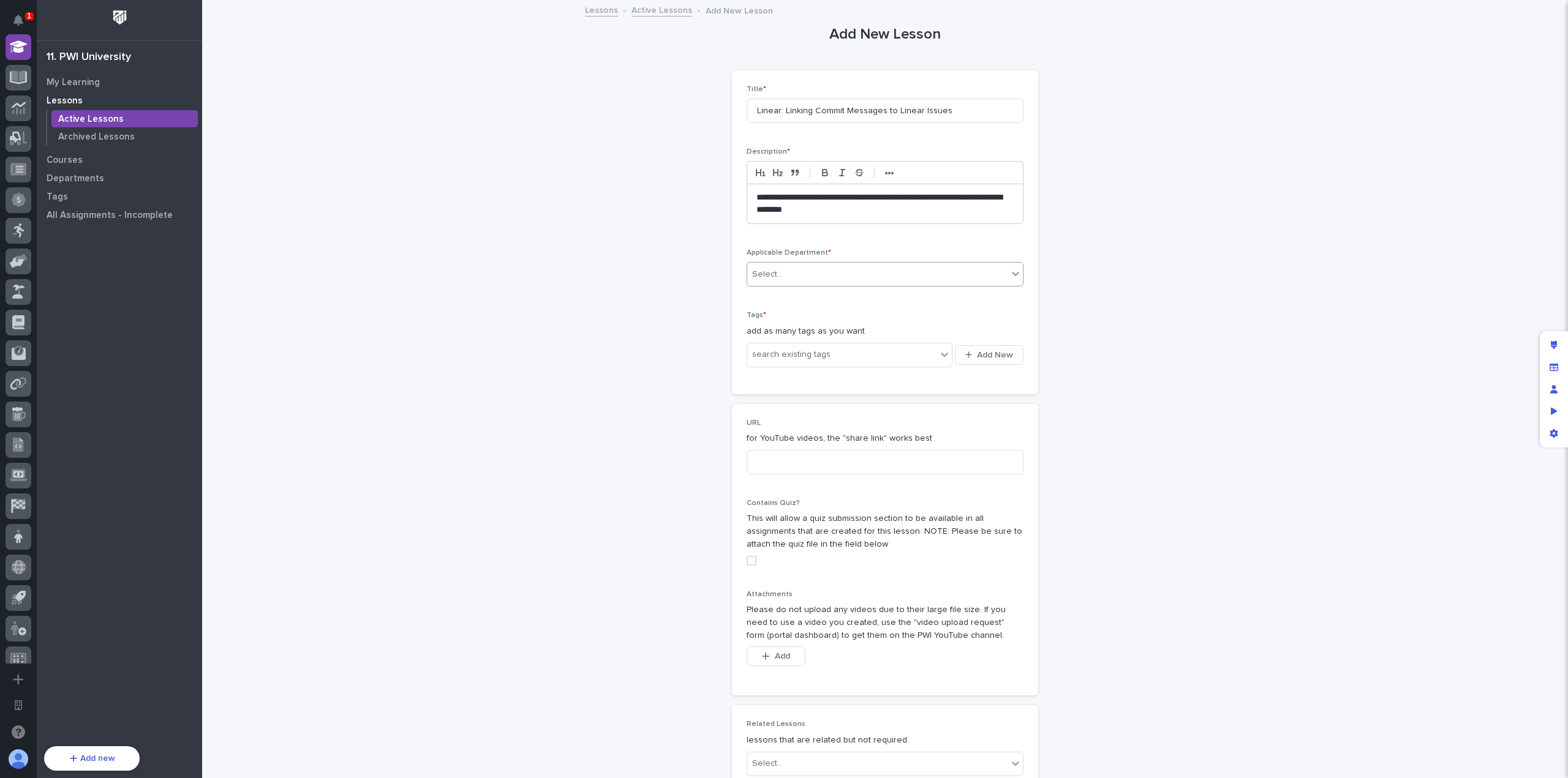
click at [785, 268] on div "Select..." at bounding box center [877, 274] width 260 height 20
type input "****"
drag, startPoint x: 790, startPoint y: 281, endPoint x: 791, endPoint y: 289, distance: 8.1
click at [791, 282] on div "soft" at bounding box center [877, 274] width 260 height 20
click at [802, 276] on div "Select..." at bounding box center [877, 274] width 260 height 20
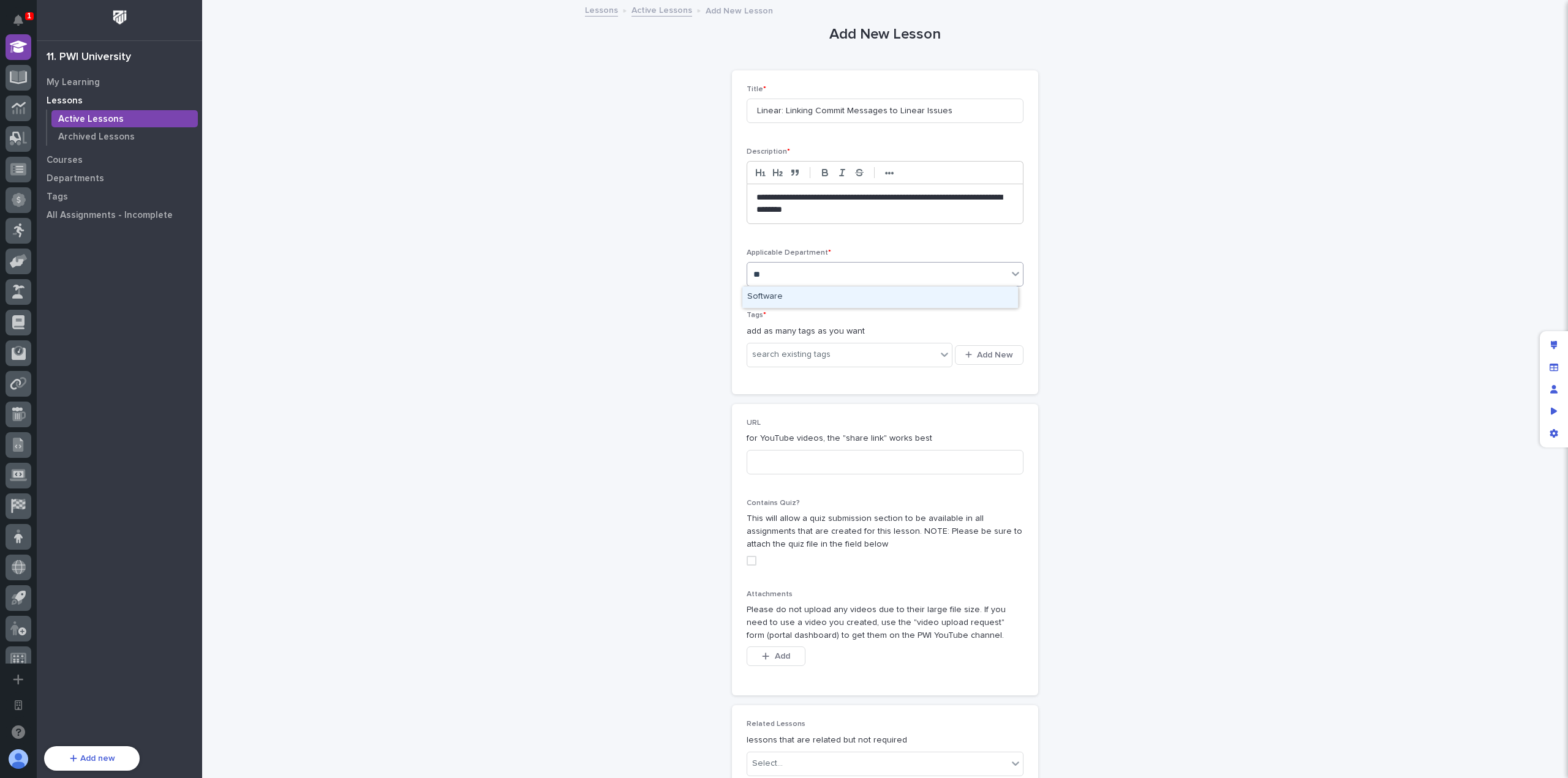
type input "***"
click at [824, 302] on div "Software" at bounding box center [880, 298] width 276 height 22
click at [978, 351] on span "Add New" at bounding box center [994, 355] width 36 height 9
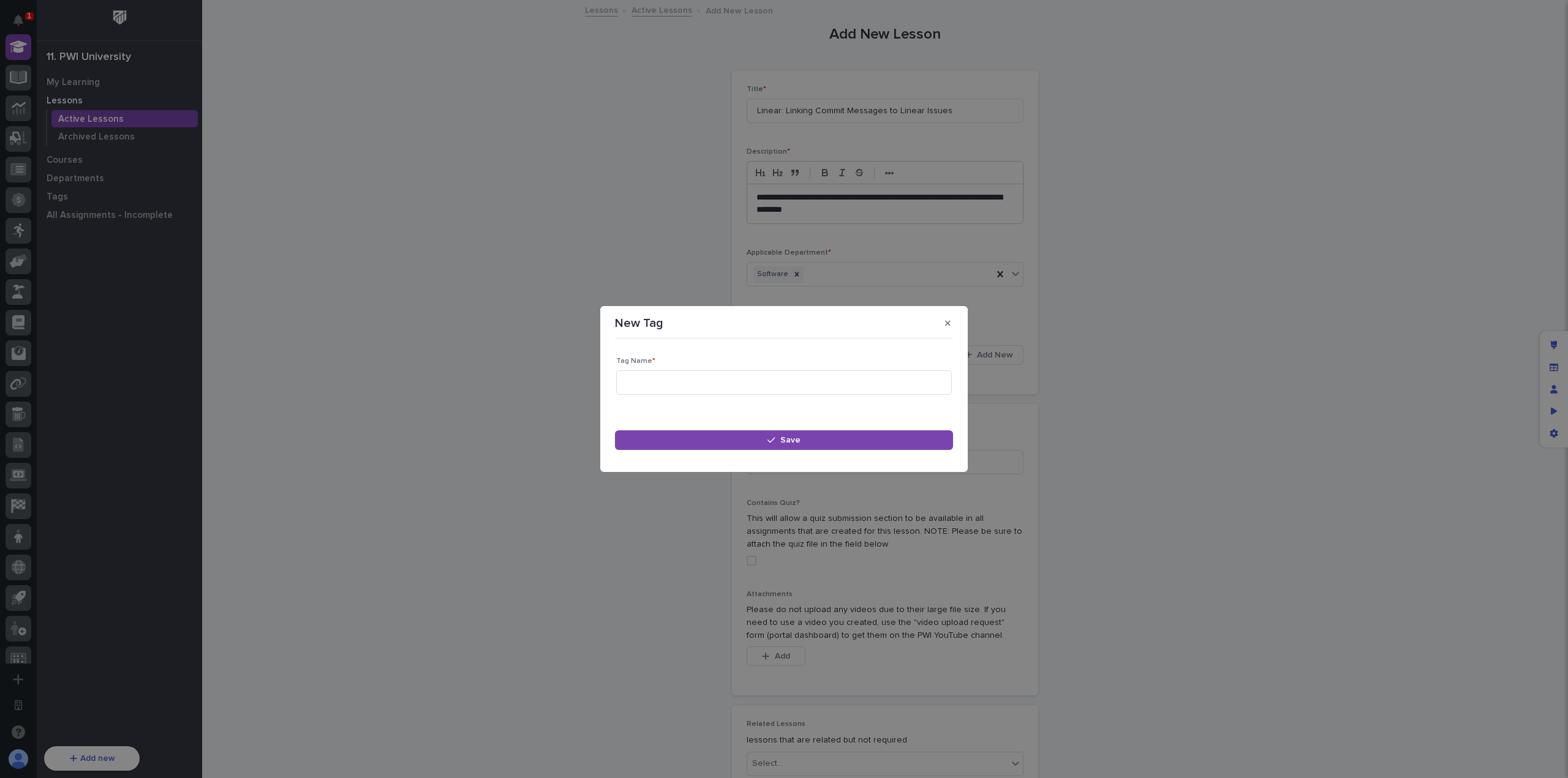
click at [750, 358] on p "Tag Name *" at bounding box center [784, 361] width 336 height 9
click at [771, 382] on input at bounding box center [784, 383] width 336 height 24
type input "Linear"
click at [789, 445] on span "Save" at bounding box center [790, 440] width 20 height 9
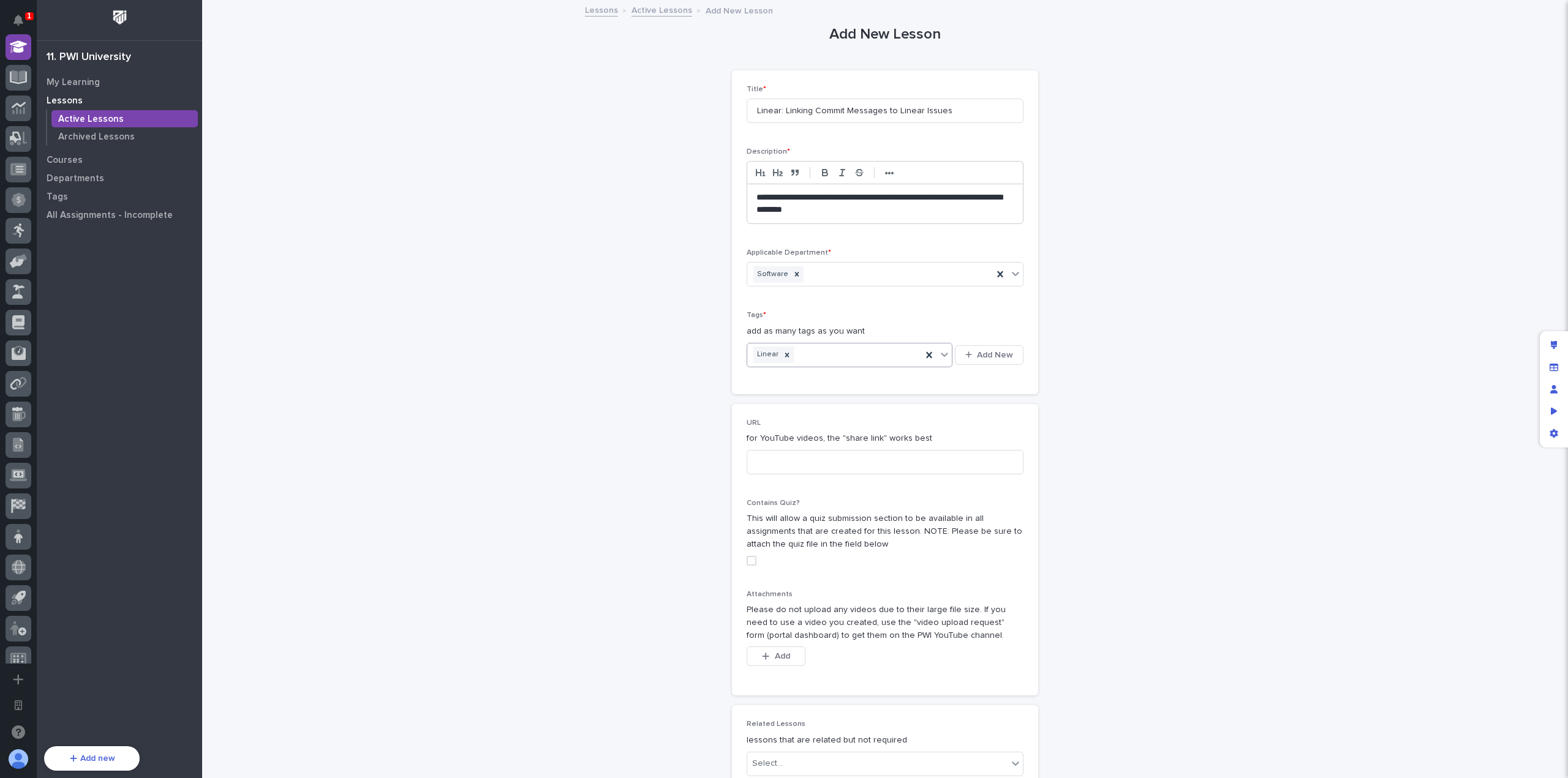
click at [829, 351] on div "Linear" at bounding box center [835, 355] width 175 height 22
type input "***"
click at [840, 396] on div "GitHub" at bounding box center [845, 398] width 206 height 22
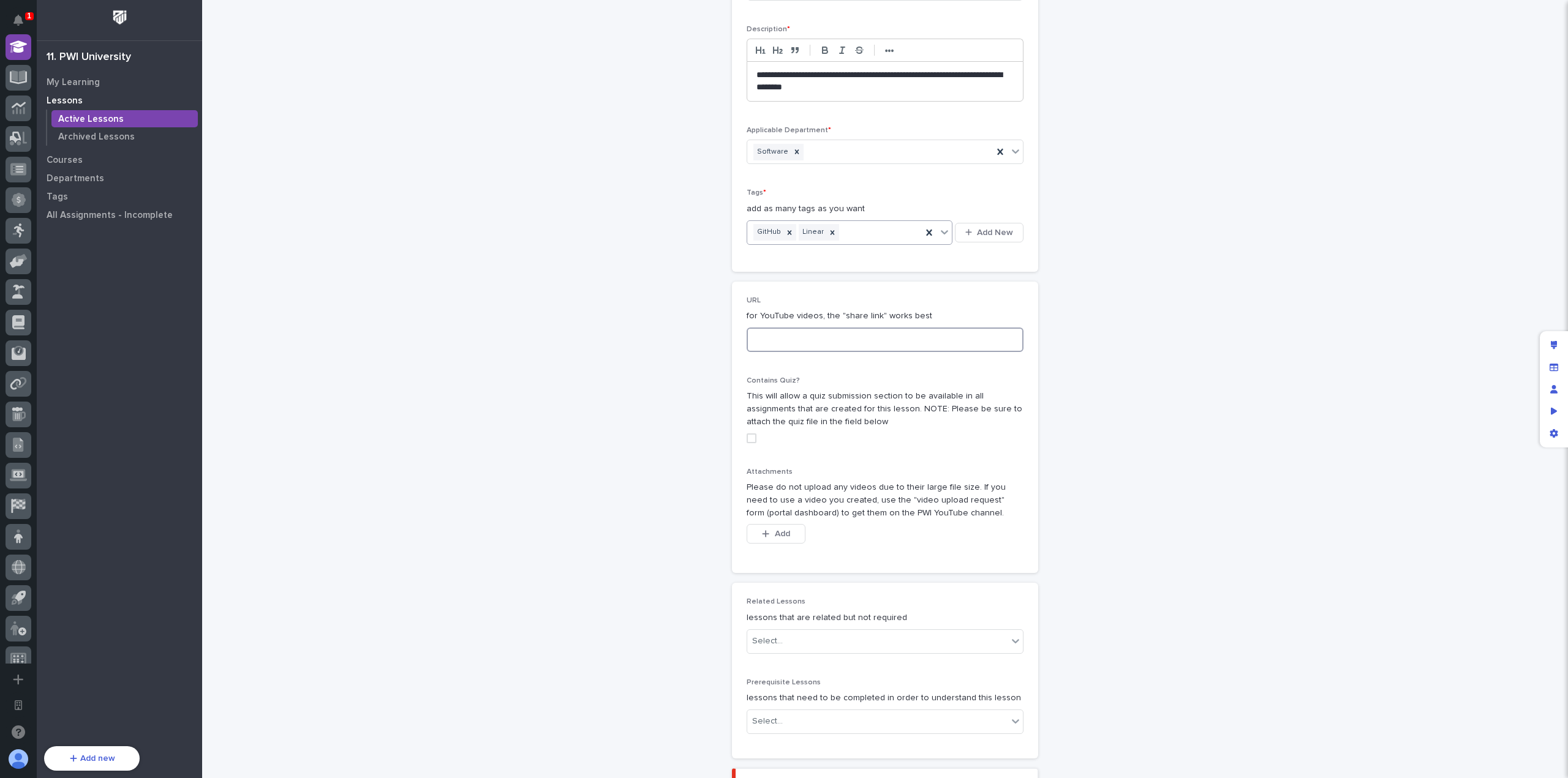
click at [799, 337] on input at bounding box center [885, 340] width 277 height 24
paste input "[URL][DOMAIN_NAME]"
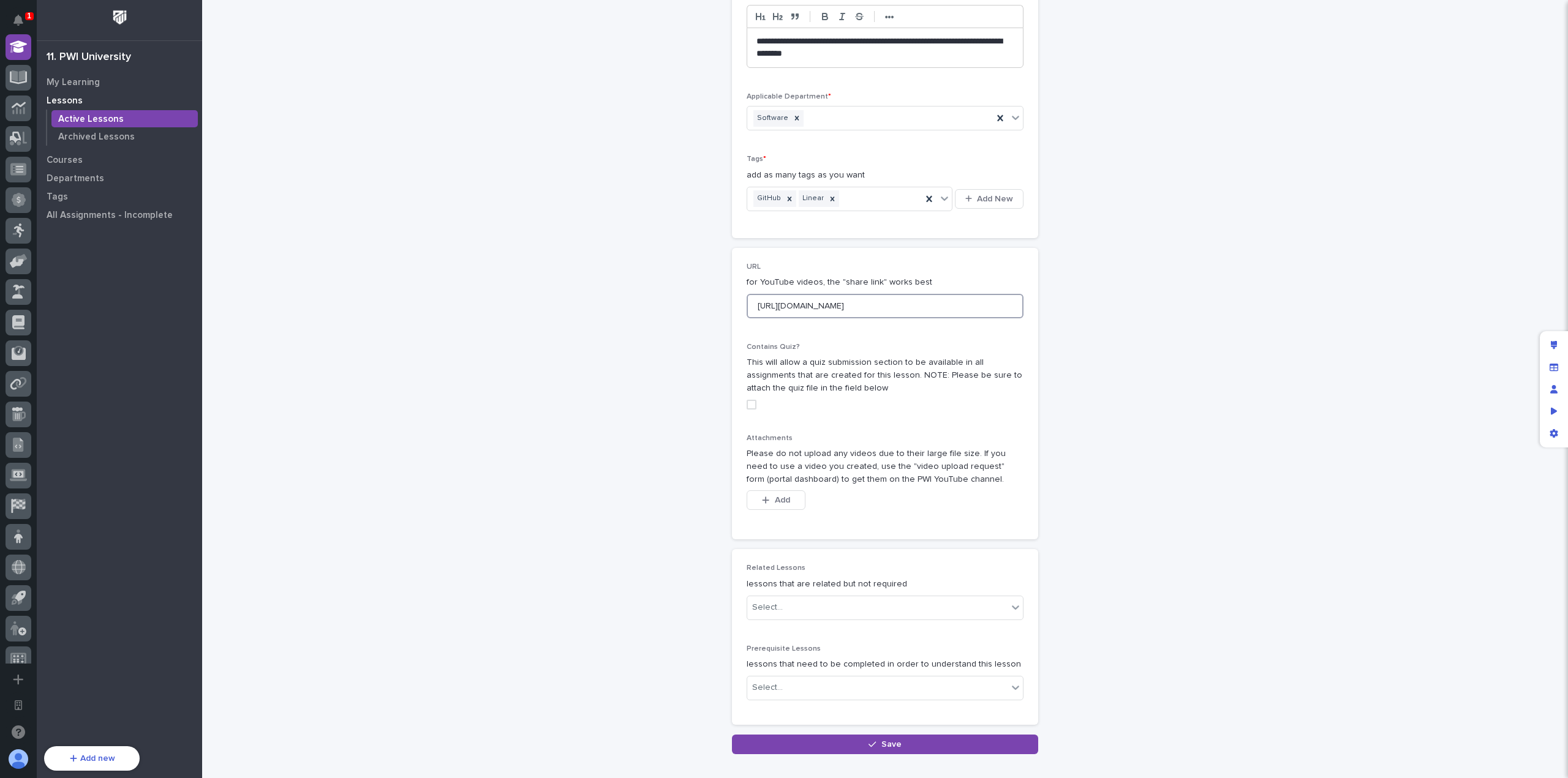
scroll to position [226, 0]
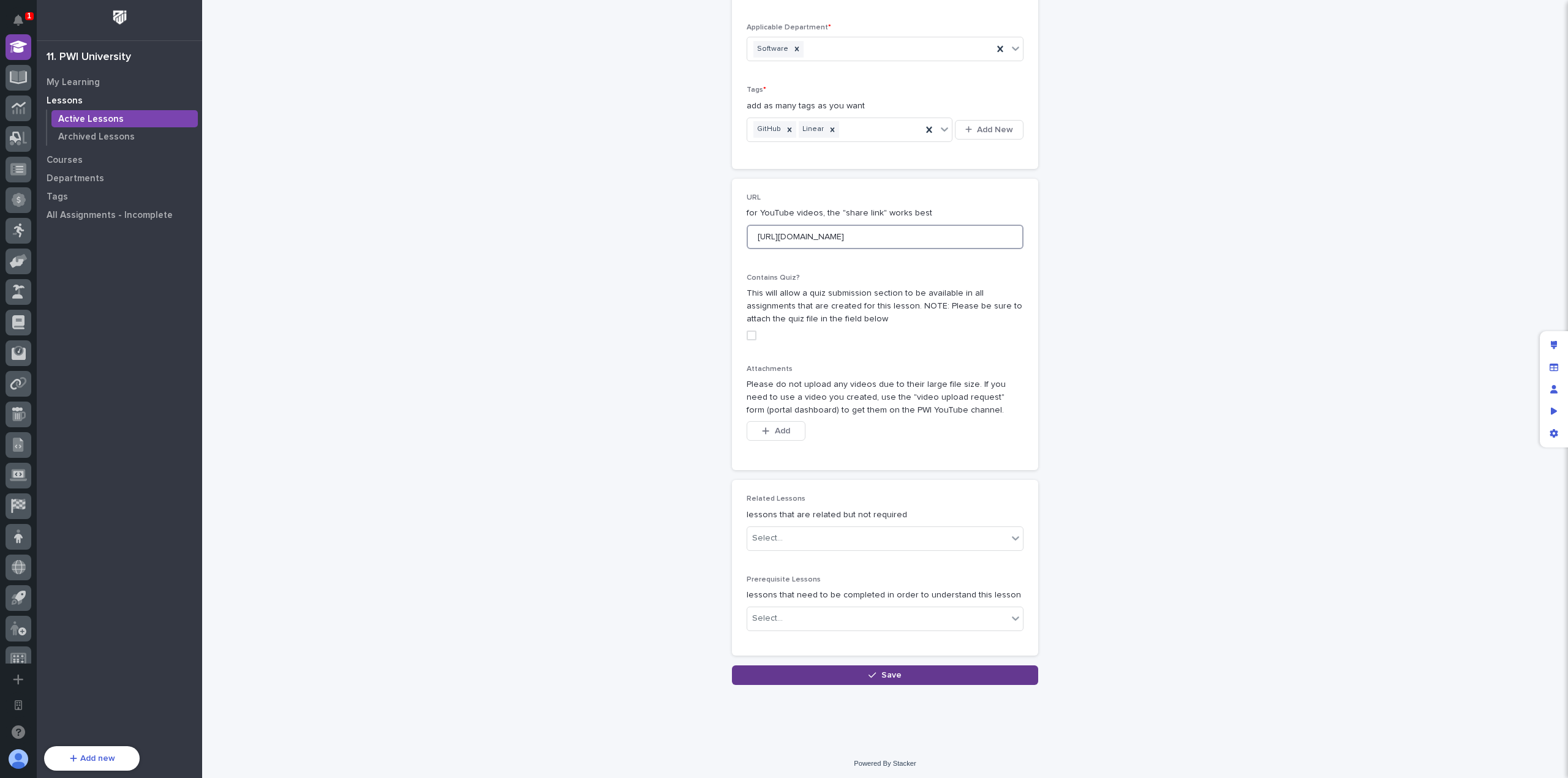
type input "[URL][DOMAIN_NAME]"
click at [836, 676] on button "Save" at bounding box center [885, 675] width 306 height 20
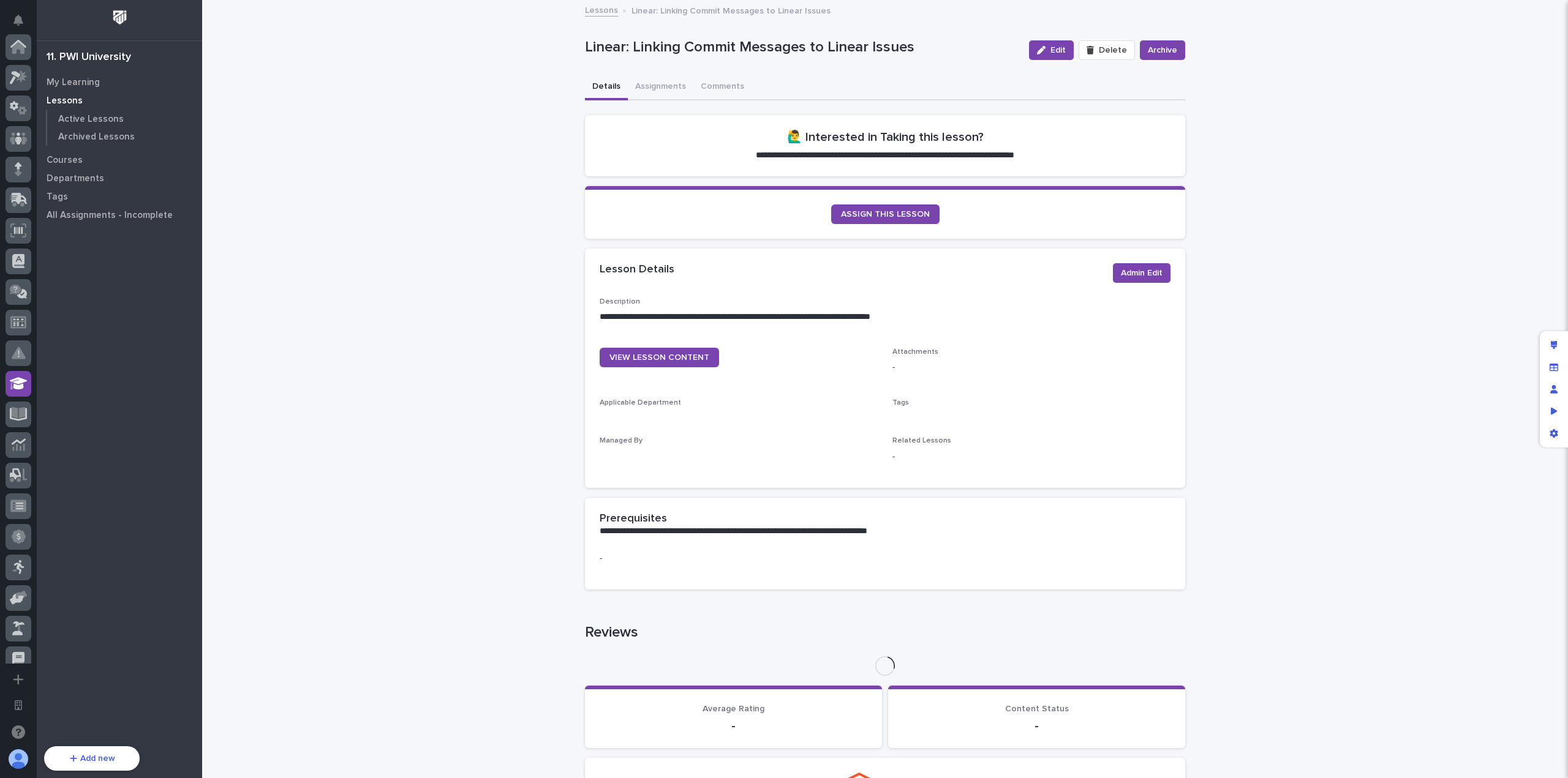
scroll to position [337, 0]
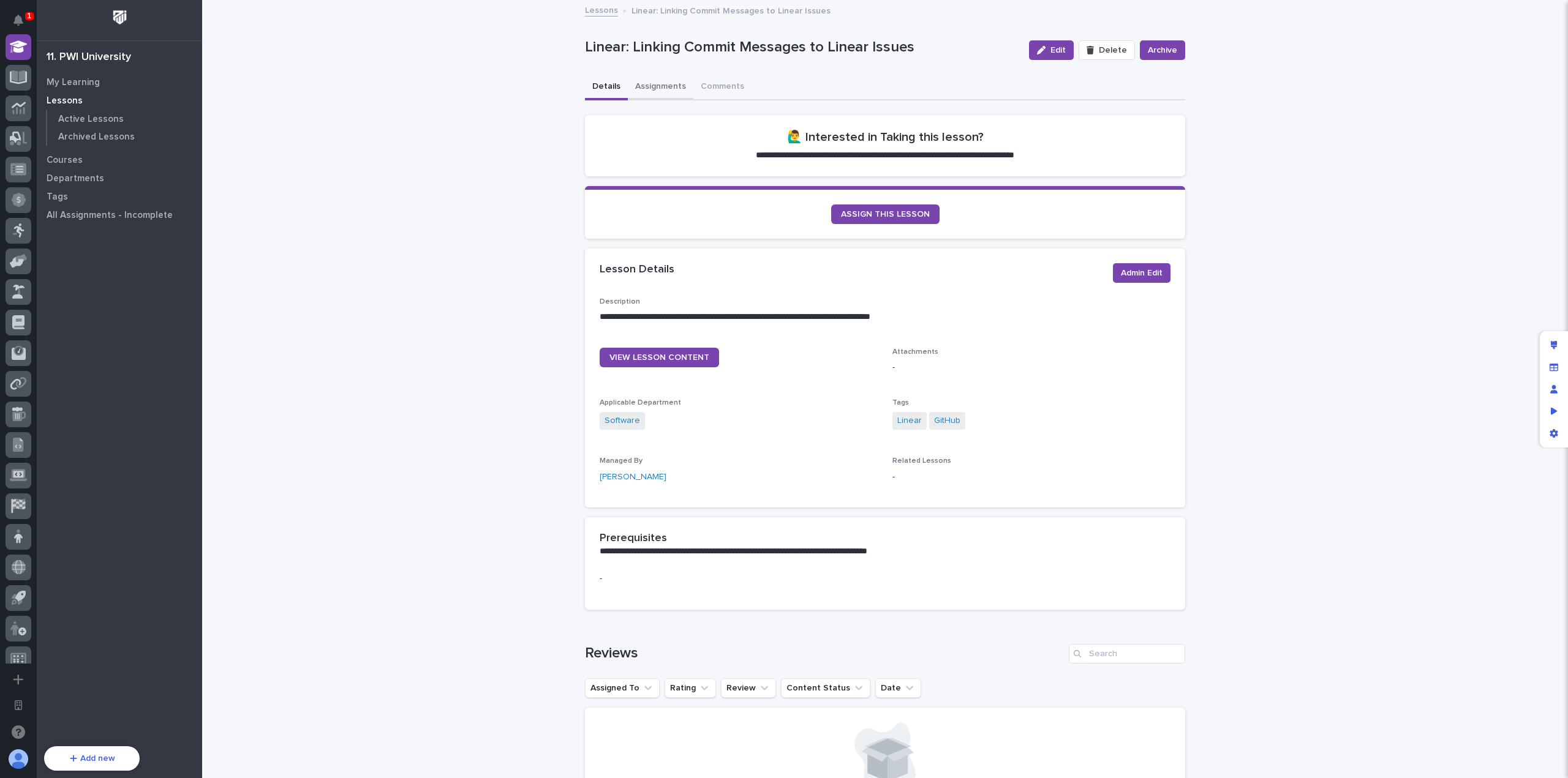
click at [666, 95] on button "Assignments" at bounding box center [660, 87] width 66 height 26
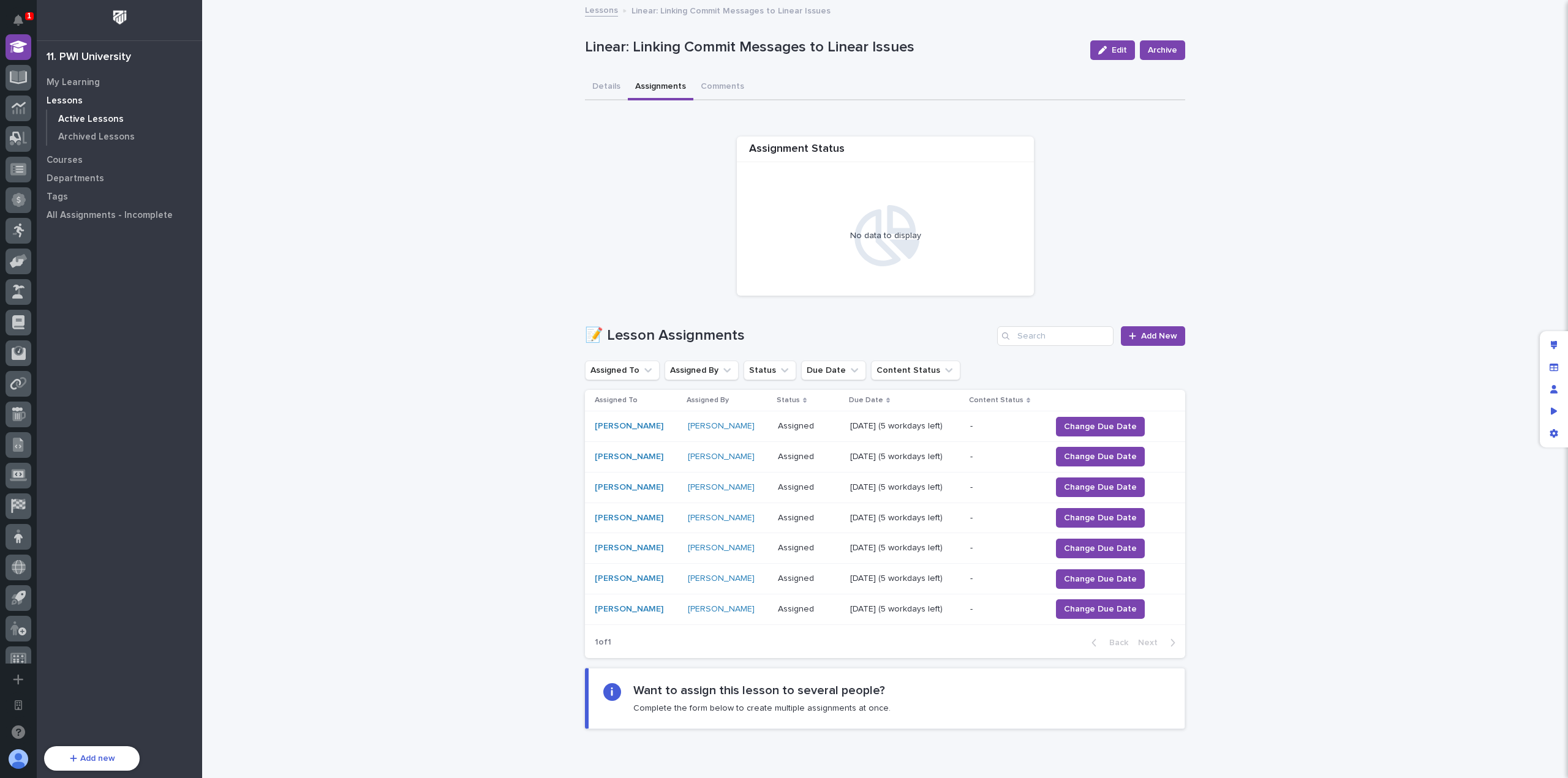
click at [85, 120] on p "Active Lessons" at bounding box center [91, 119] width 66 height 11
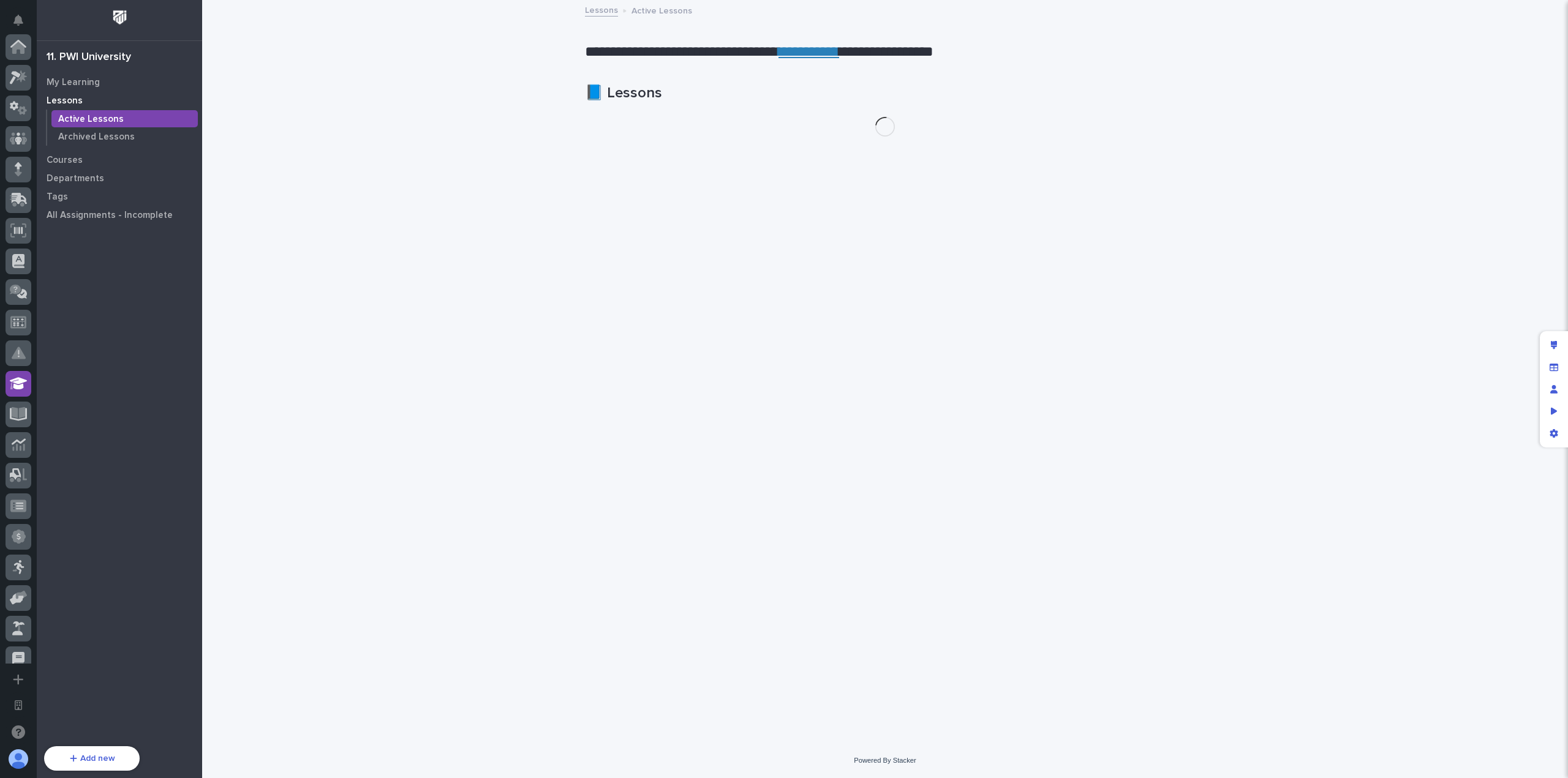
scroll to position [337, 0]
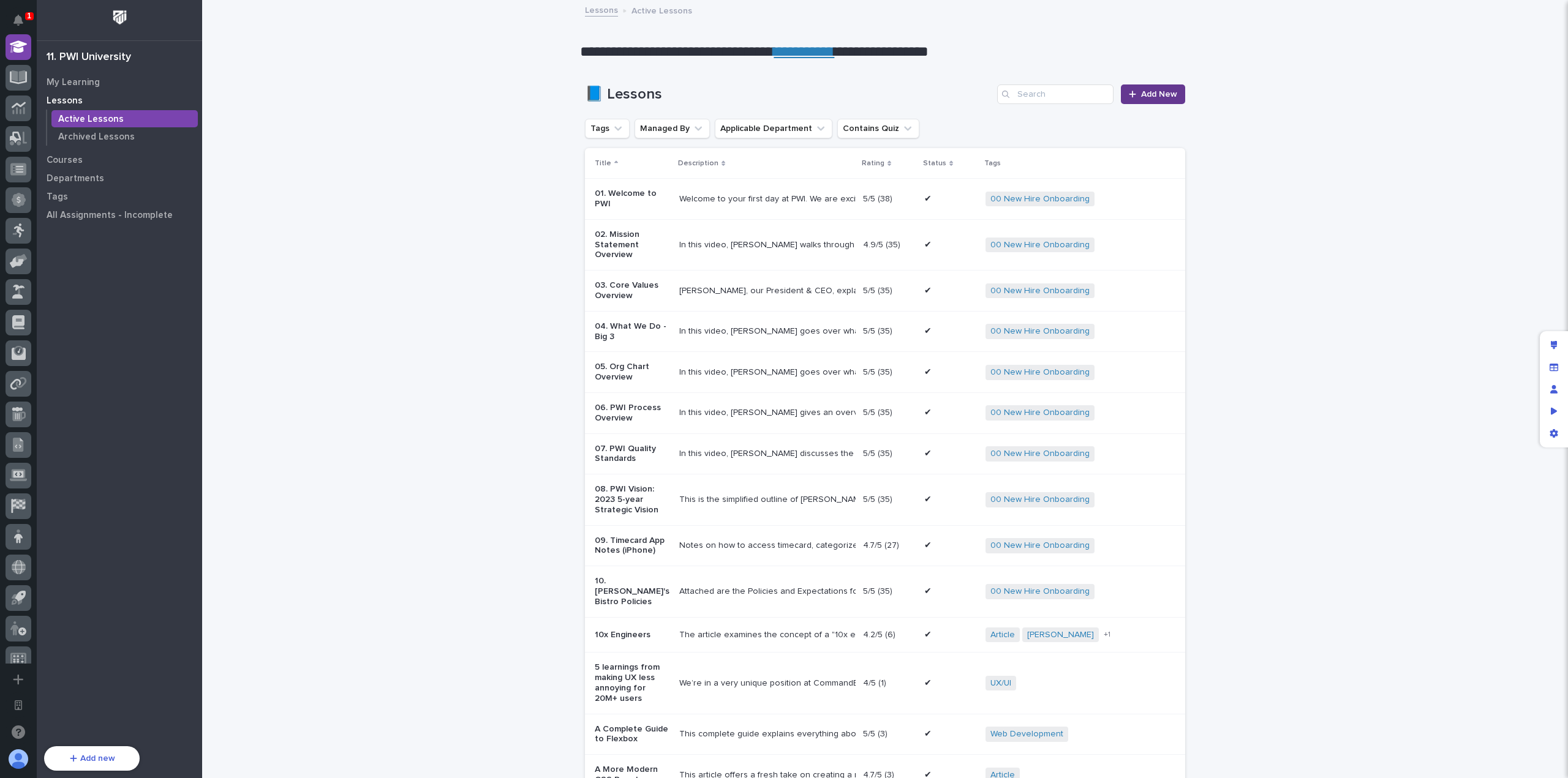
click at [1131, 96] on icon at bounding box center [1132, 94] width 7 height 9
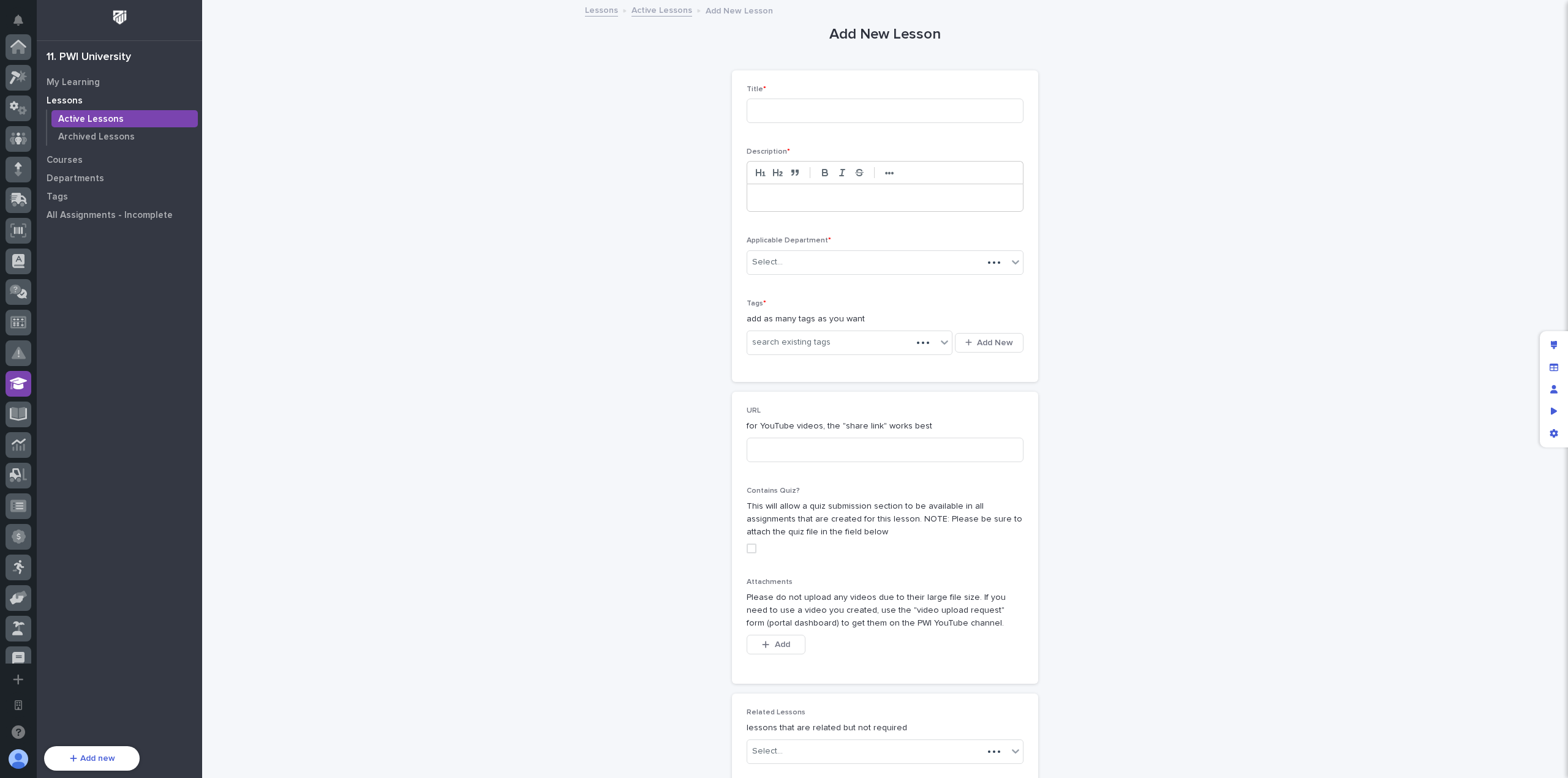
scroll to position [337, 0]
click at [789, 110] on input at bounding box center [885, 110] width 277 height 24
type input "Linear + GitHub Magic Words"
click at [802, 209] on div at bounding box center [885, 198] width 276 height 27
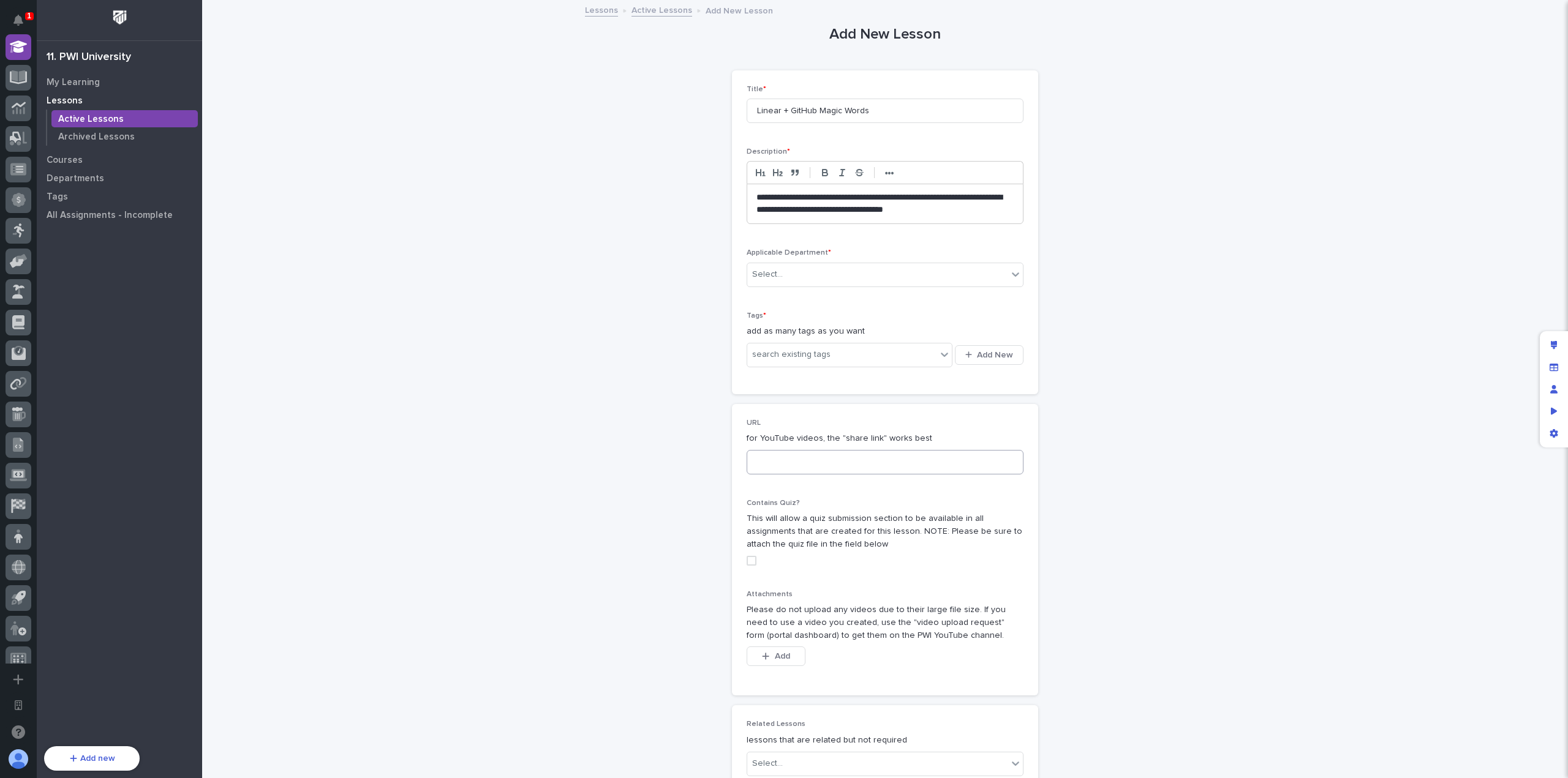
scroll to position [0, 0]
click at [825, 464] on input at bounding box center [885, 462] width 277 height 24
paste input "[URL][DOMAIN_NAME]"
type input "[URL][DOMAIN_NAME]"
click at [853, 354] on div "search existing tags" at bounding box center [841, 355] width 189 height 20
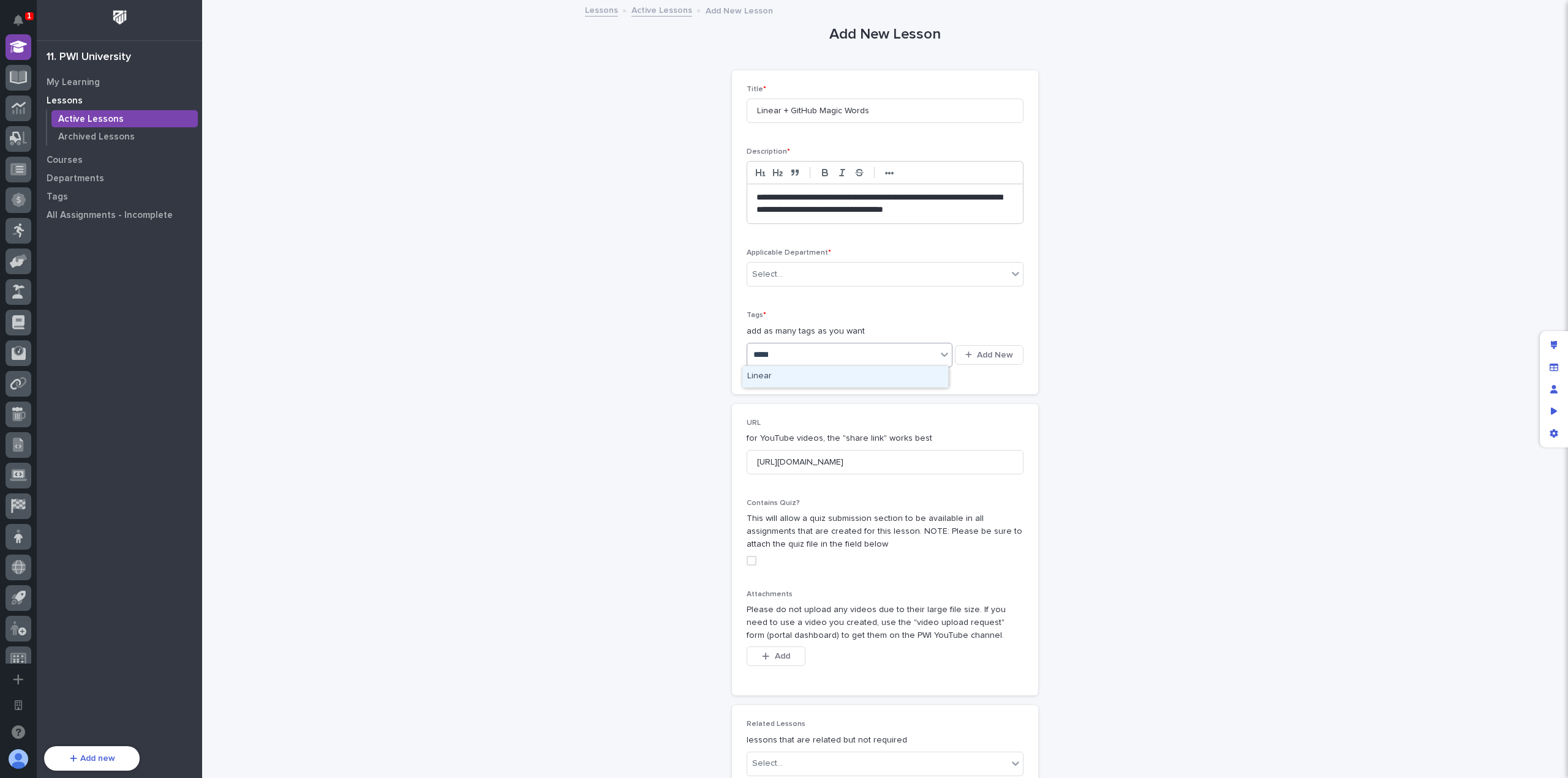
type input "******"
click at [861, 373] on div "Linear" at bounding box center [845, 377] width 206 height 22
type input "***"
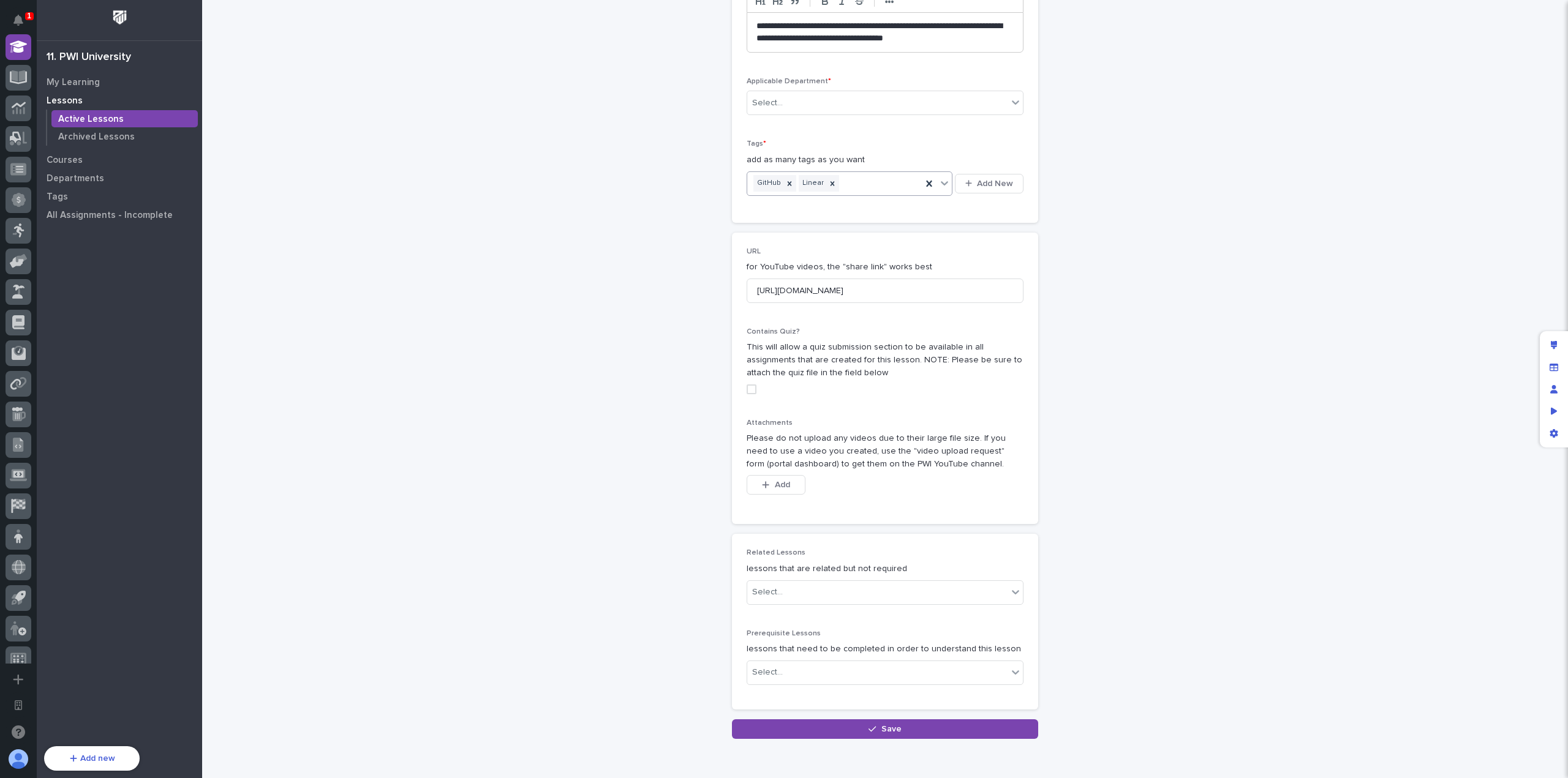
scroll to position [226, 0]
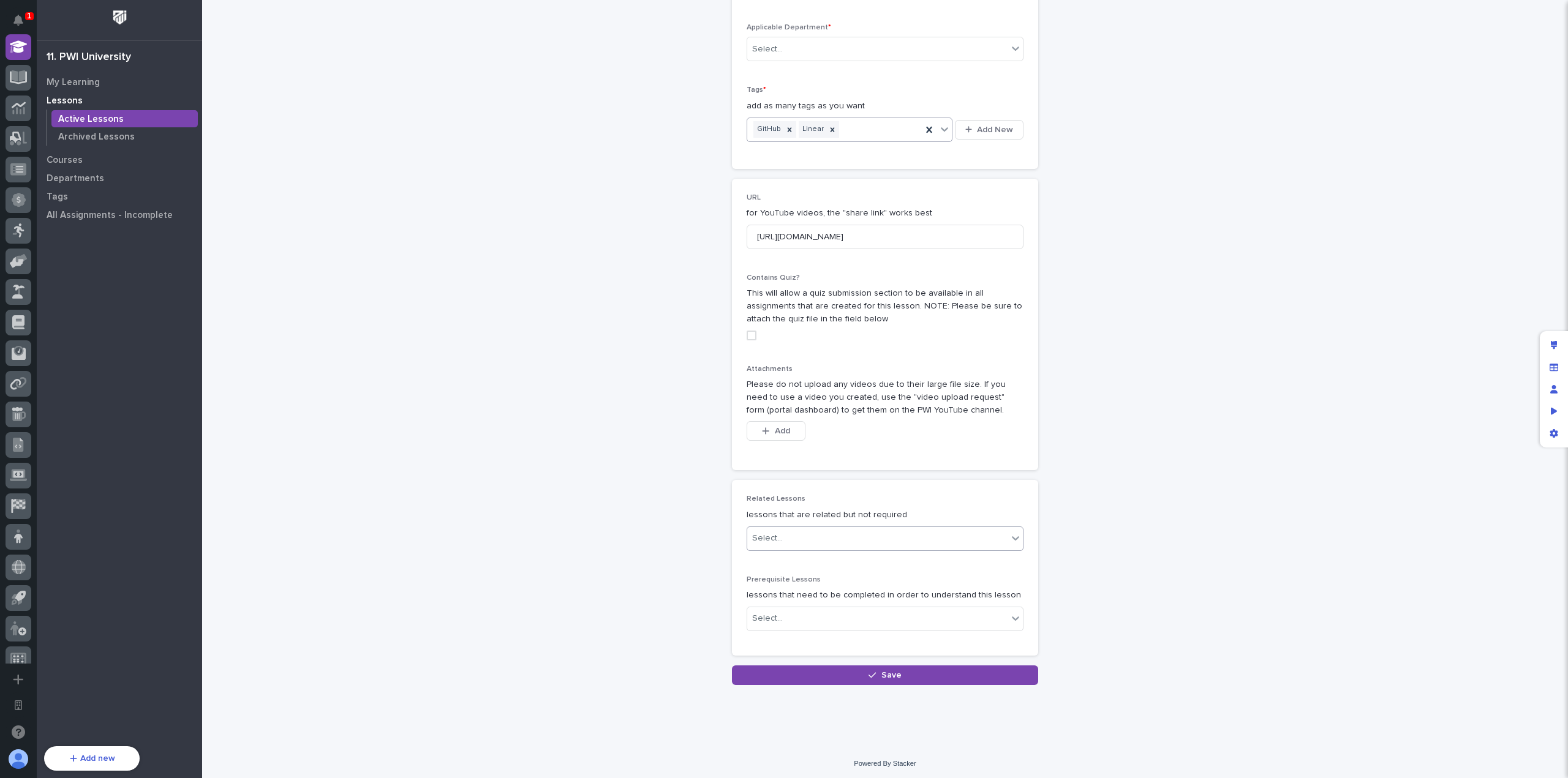
click at [841, 542] on div "Select..." at bounding box center [877, 539] width 260 height 20
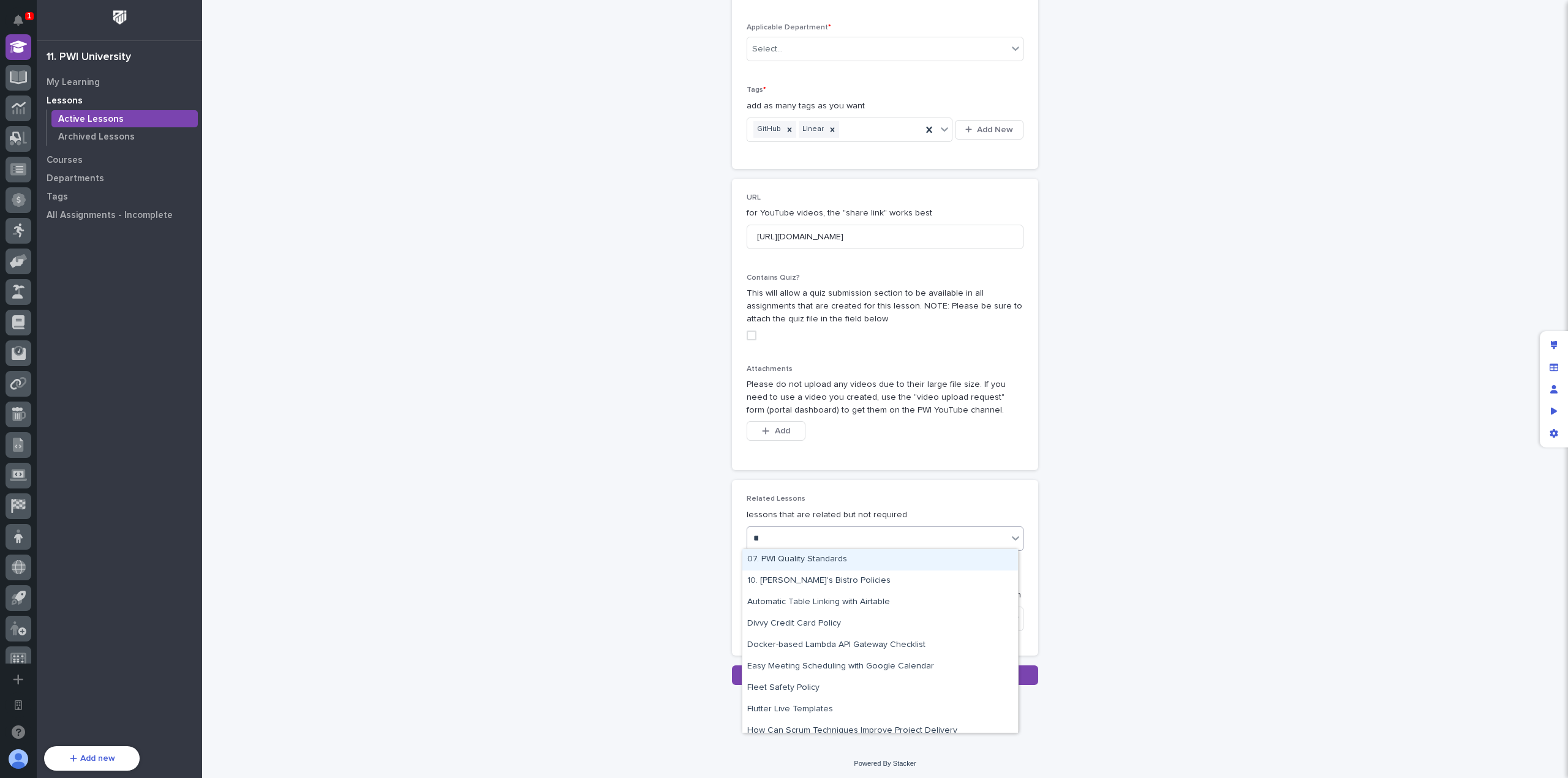
type input "******"
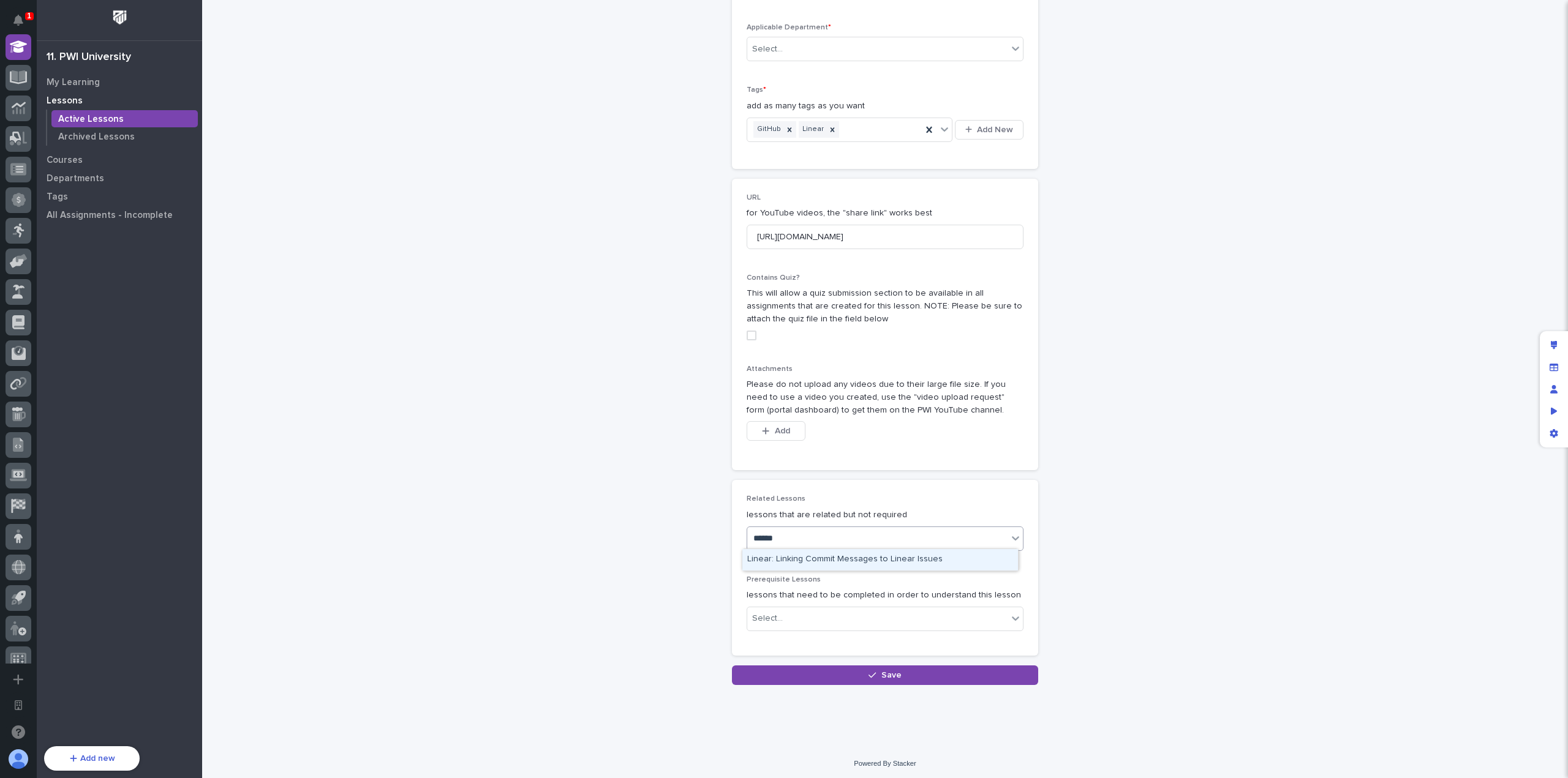
click at [846, 556] on div "Linear: Linking Commit Messages to Linear Issues" at bounding box center [880, 560] width 276 height 22
click at [828, 616] on div "Select..." at bounding box center [877, 619] width 260 height 20
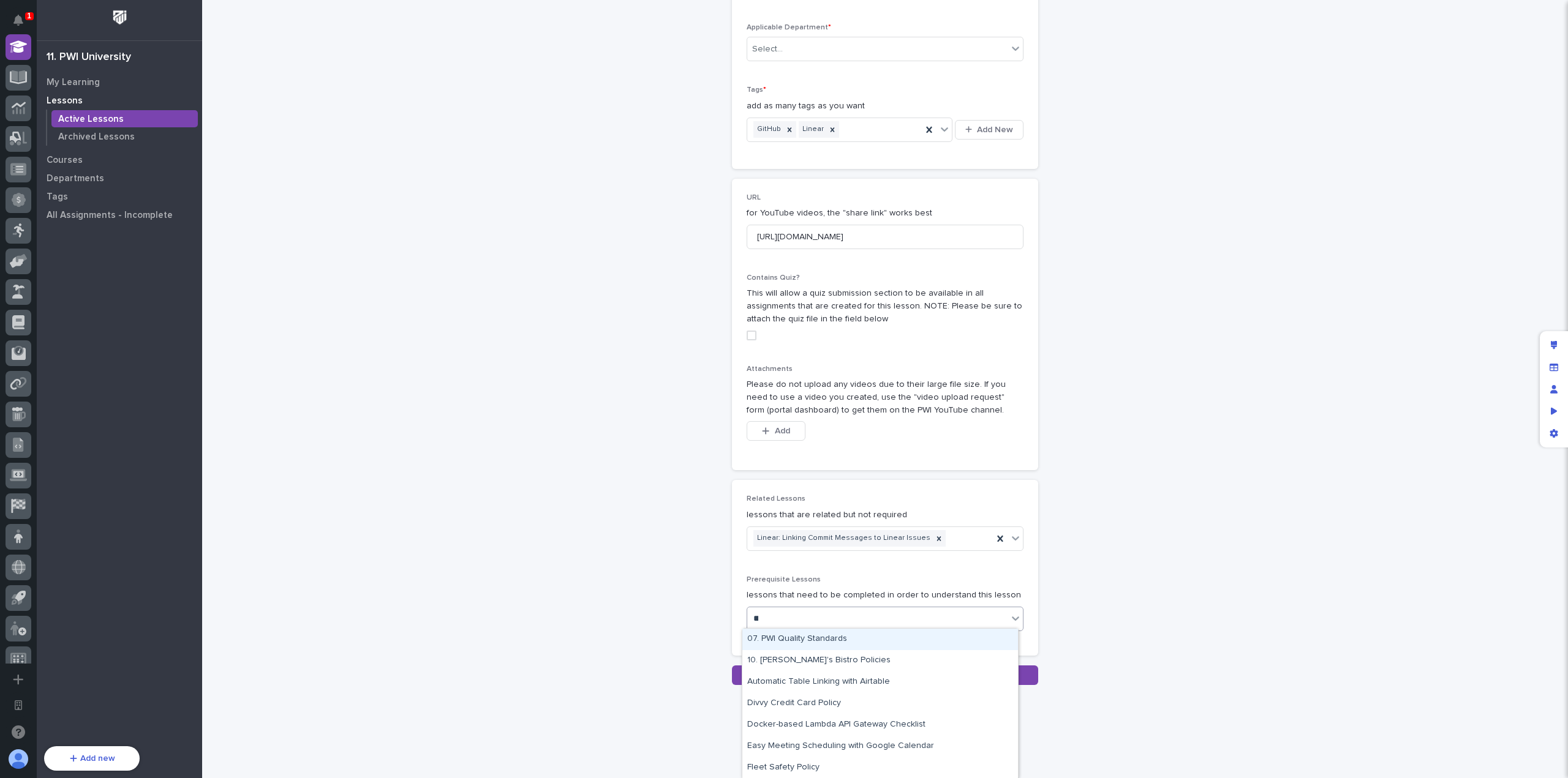
type input "******"
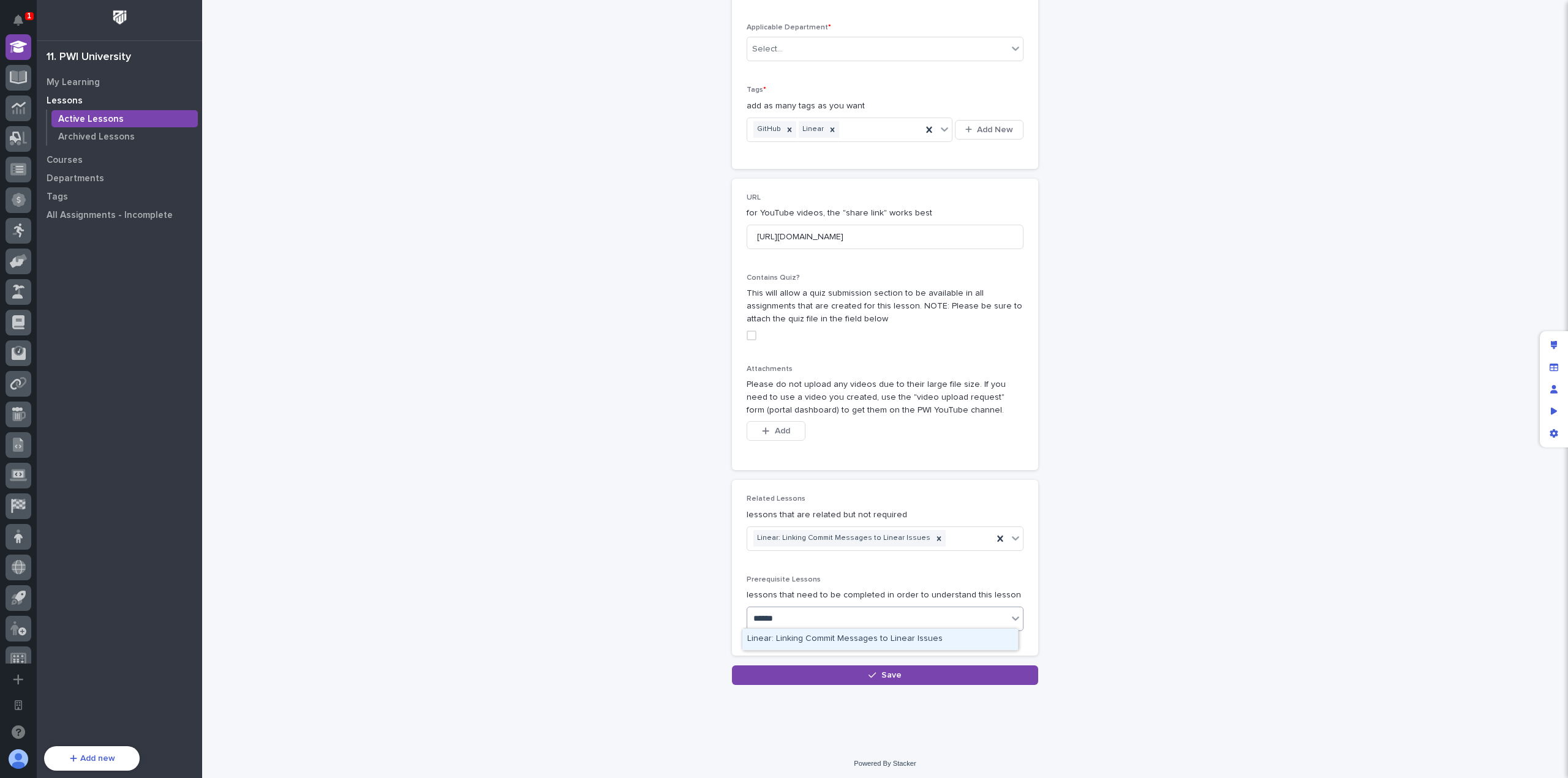
click at [832, 636] on div "Linear: Linking Commit Messages to Linear Issues" at bounding box center [880, 640] width 276 height 22
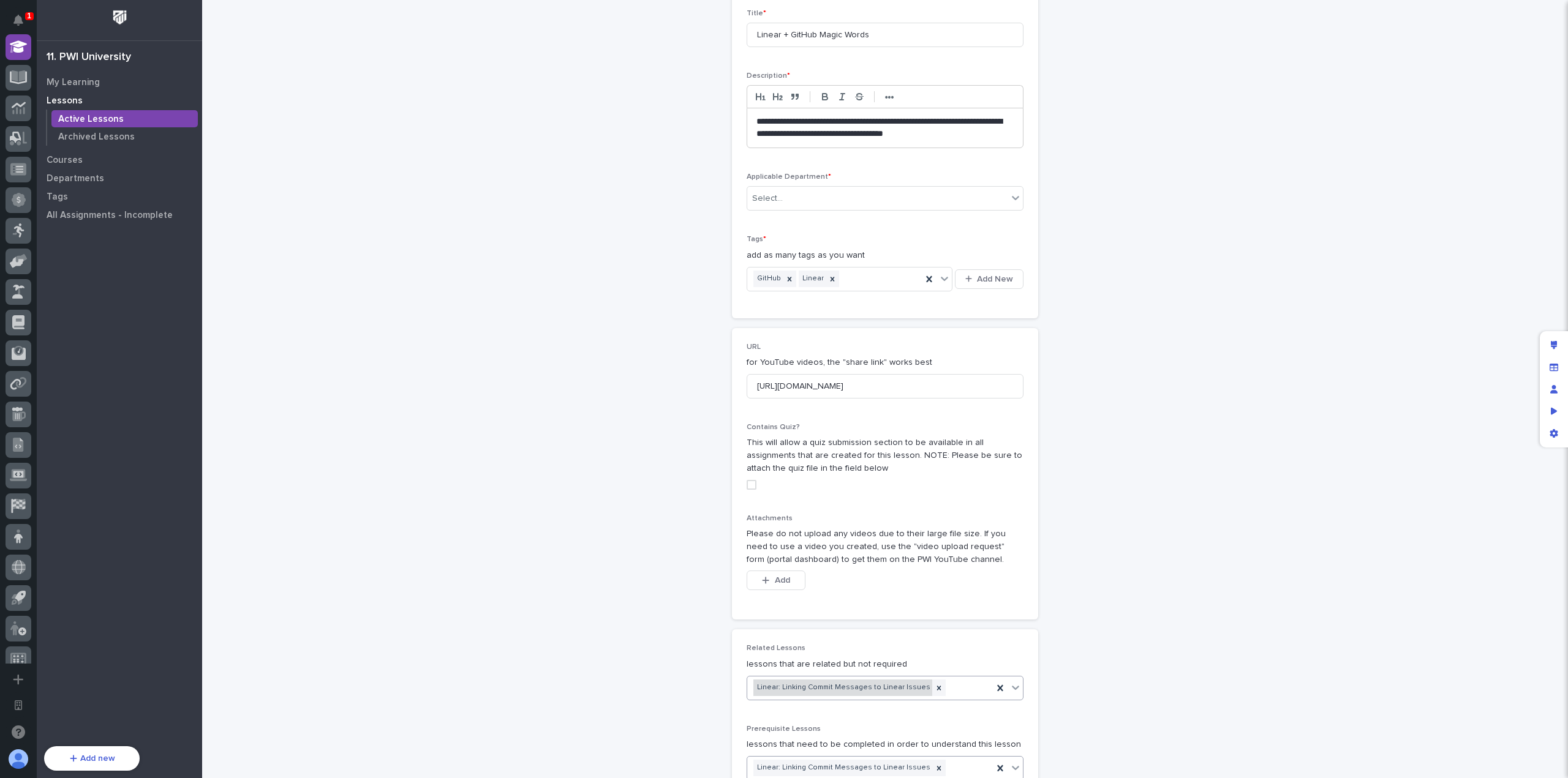
scroll to position [0, 0]
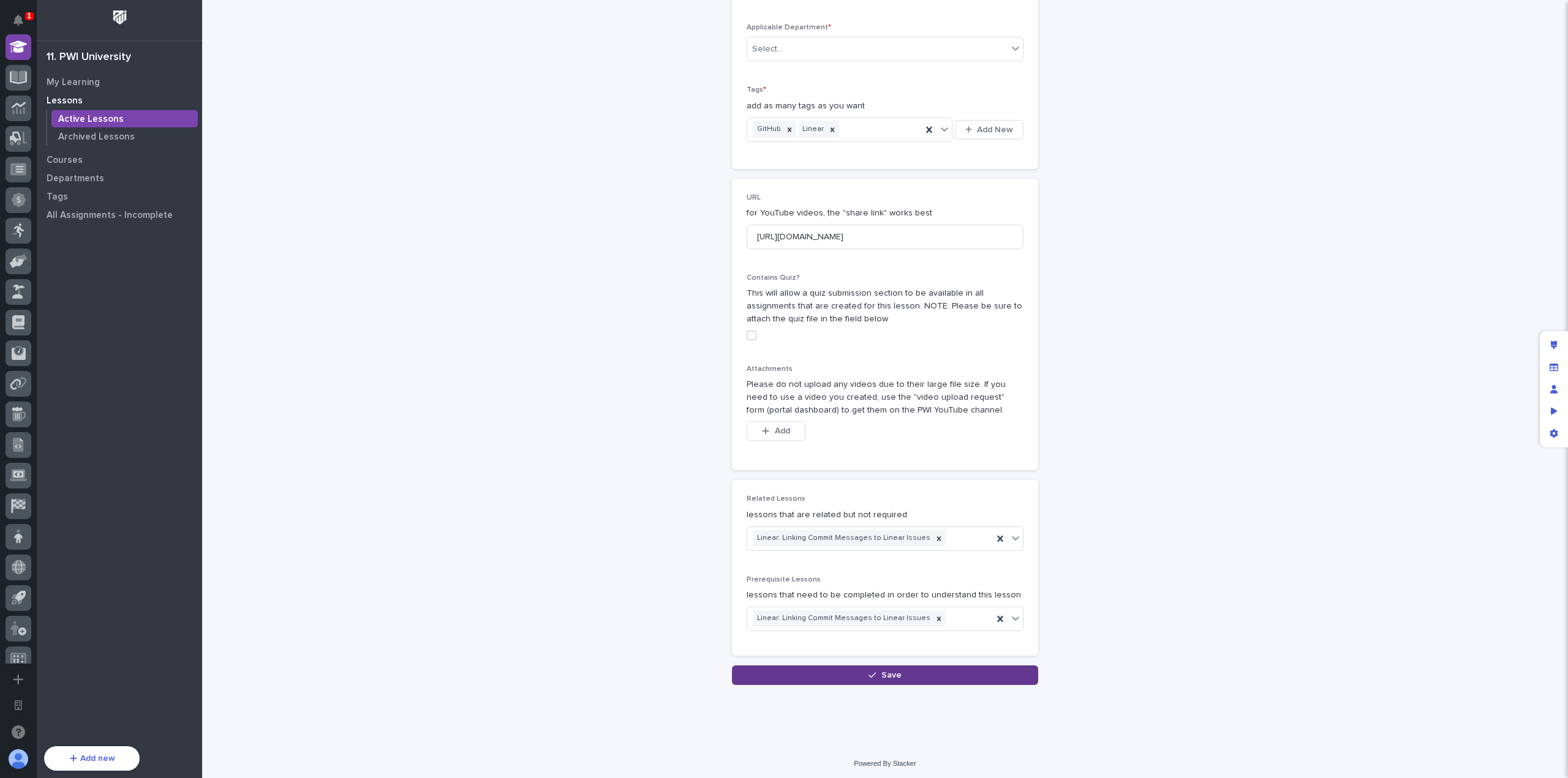
click at [921, 676] on button "Save" at bounding box center [885, 675] width 306 height 20
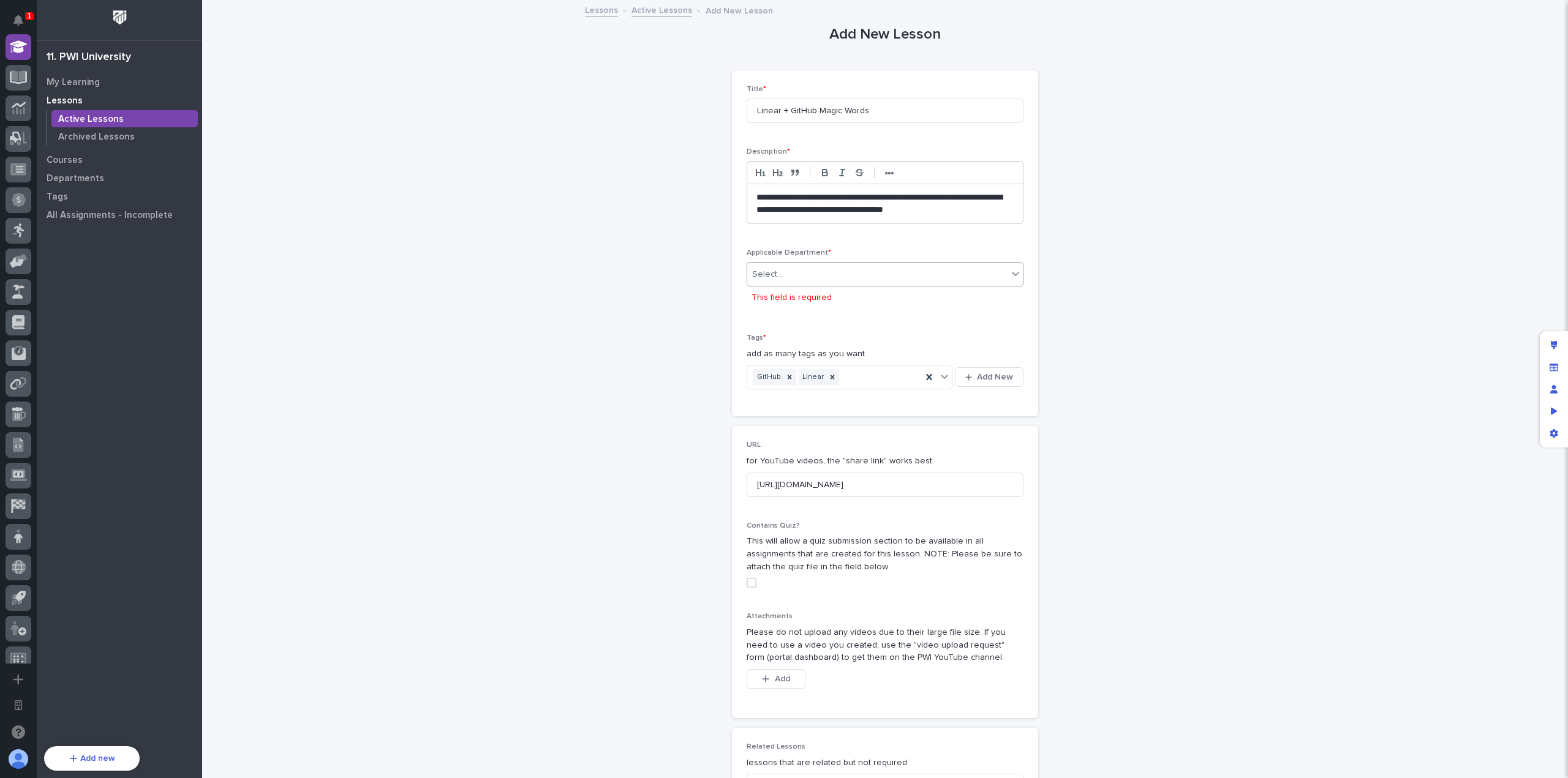
click at [835, 280] on div "Select..." at bounding box center [877, 274] width 260 height 20
type input "***"
click at [828, 306] on div "Software" at bounding box center [880, 298] width 276 height 22
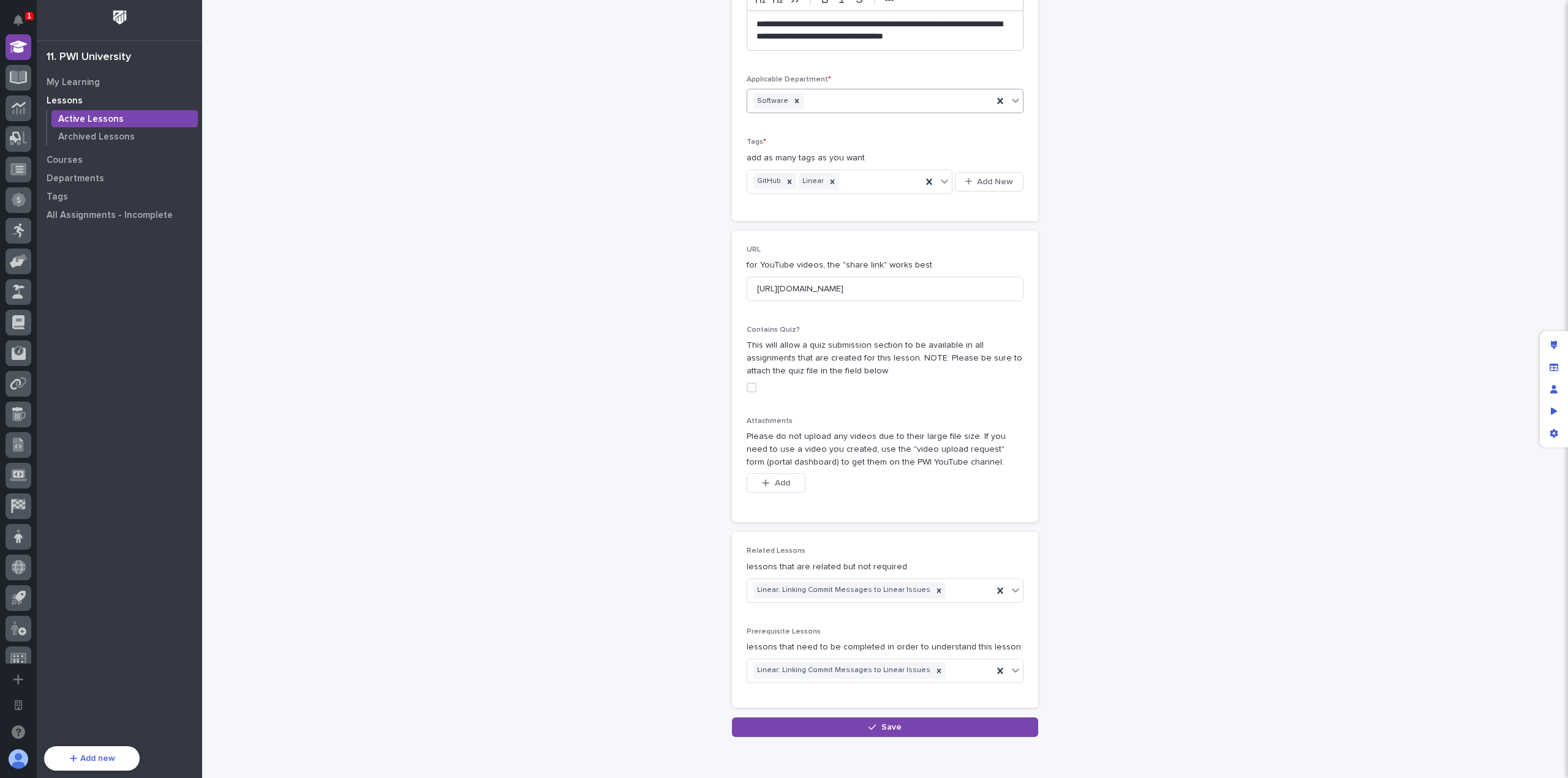
scroll to position [226, 0]
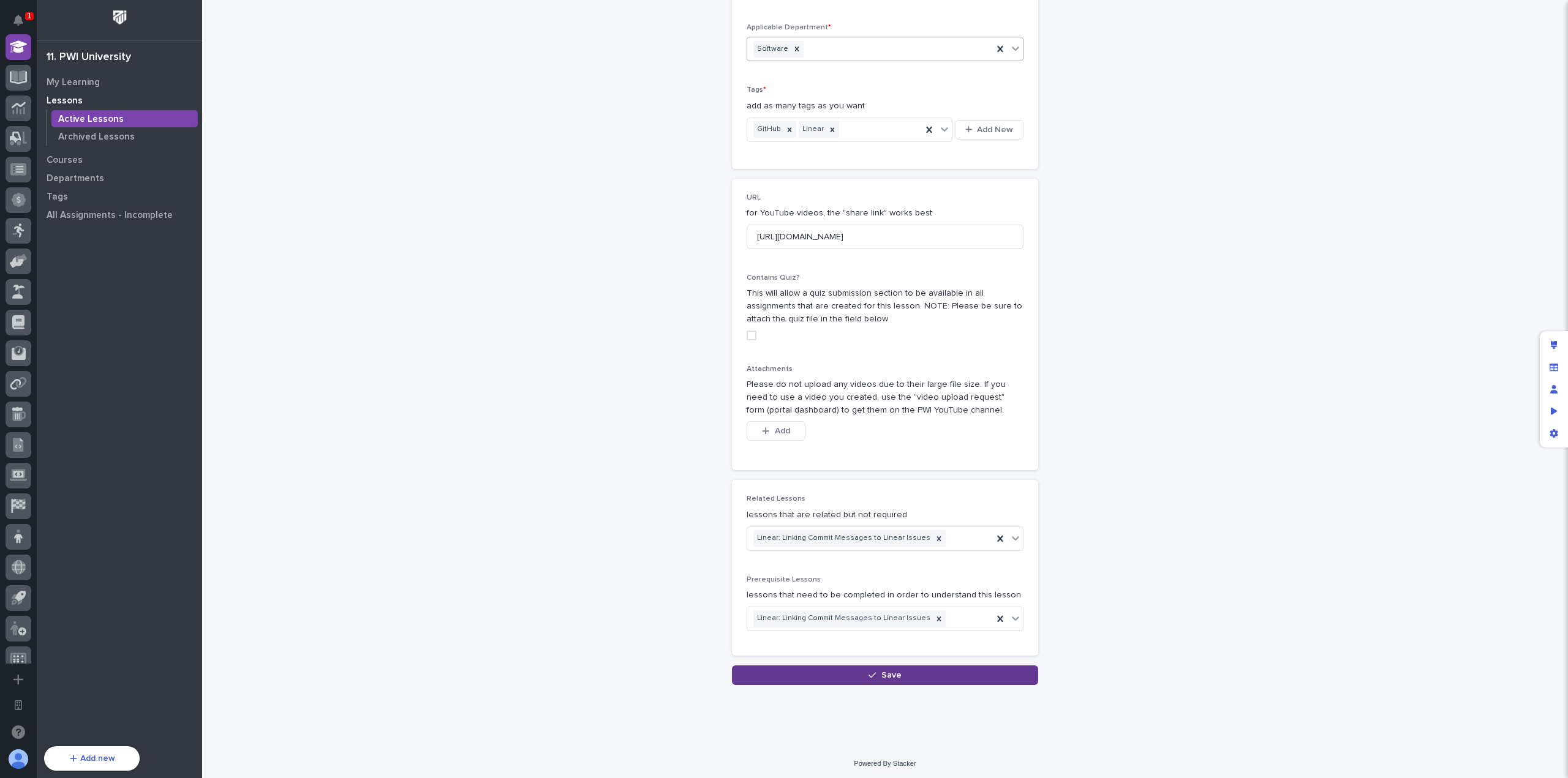
click at [880, 666] on button "Save" at bounding box center [885, 675] width 306 height 20
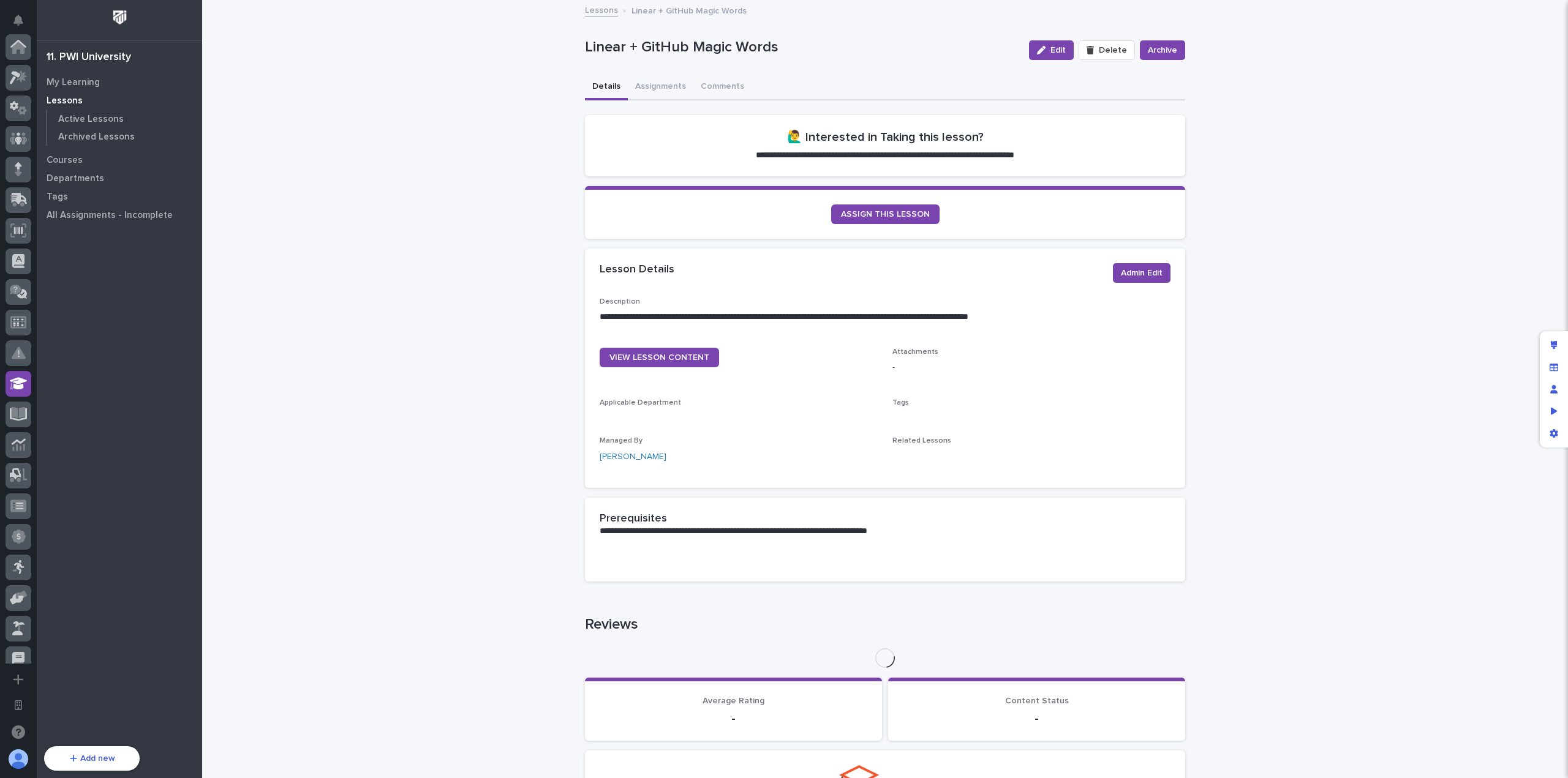
scroll to position [337, 0]
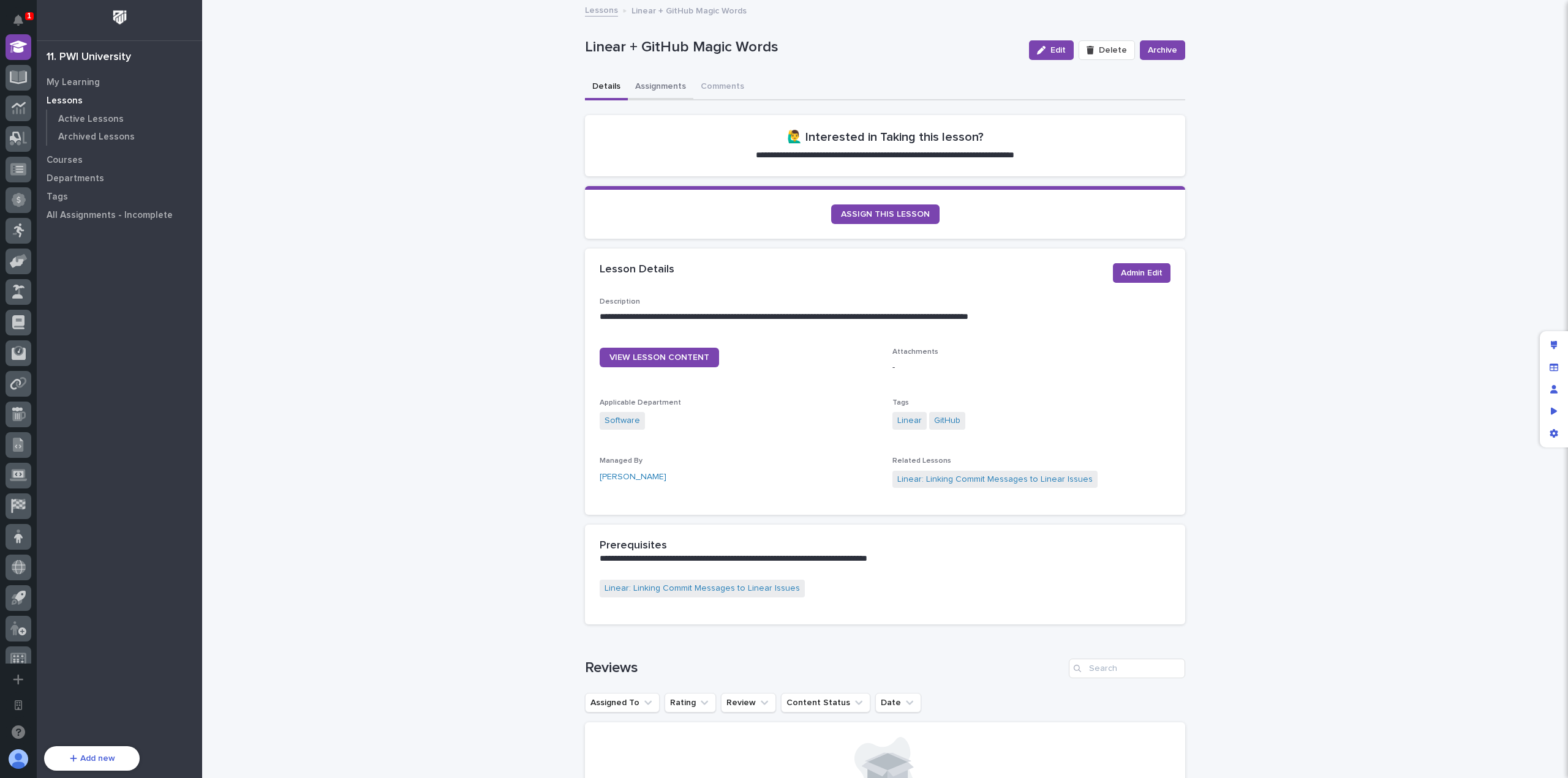
click at [656, 85] on button "Assignments" at bounding box center [660, 87] width 66 height 26
